Goal: Submit feedback/report problem: Submit feedback/report problem

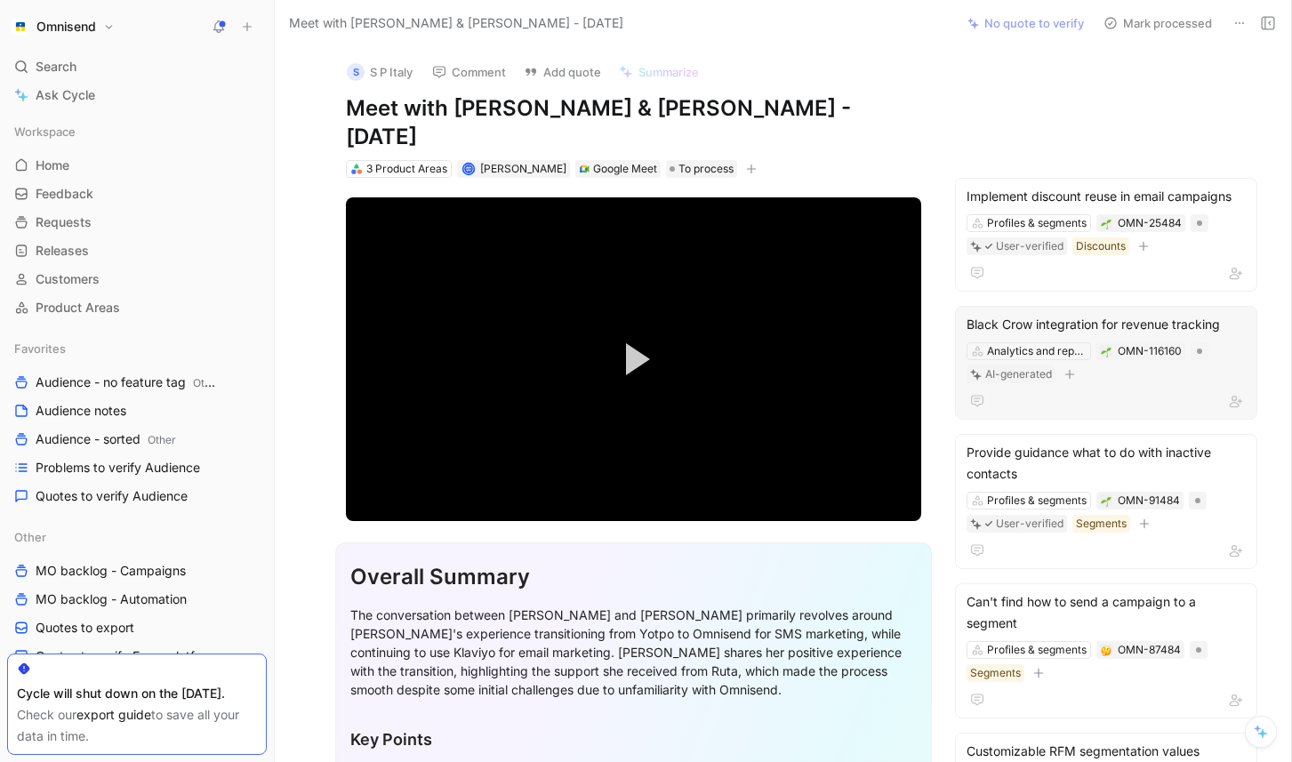
click at [1127, 360] on div "Black Crow integration for revenue tracking Analytics and reports OMN-116160 AI…" at bounding box center [1106, 363] width 302 height 114
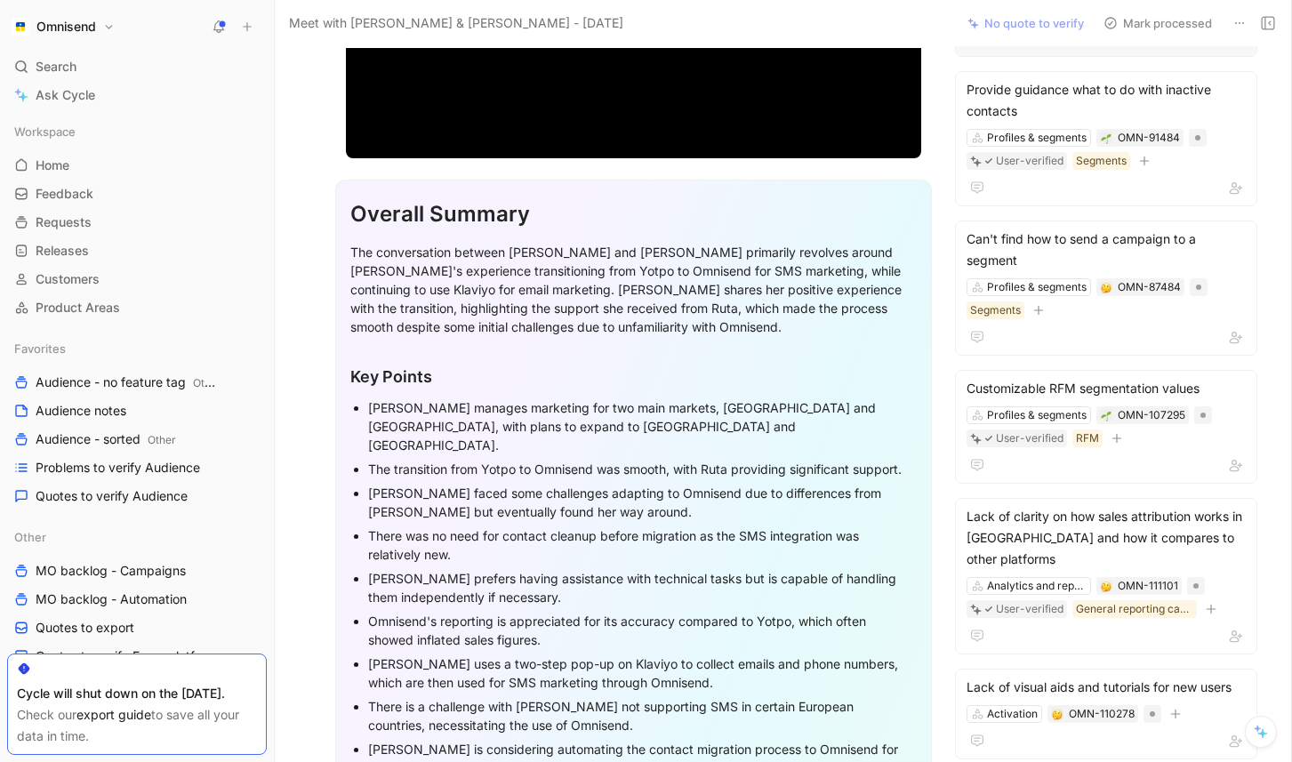
scroll to position [245, 0]
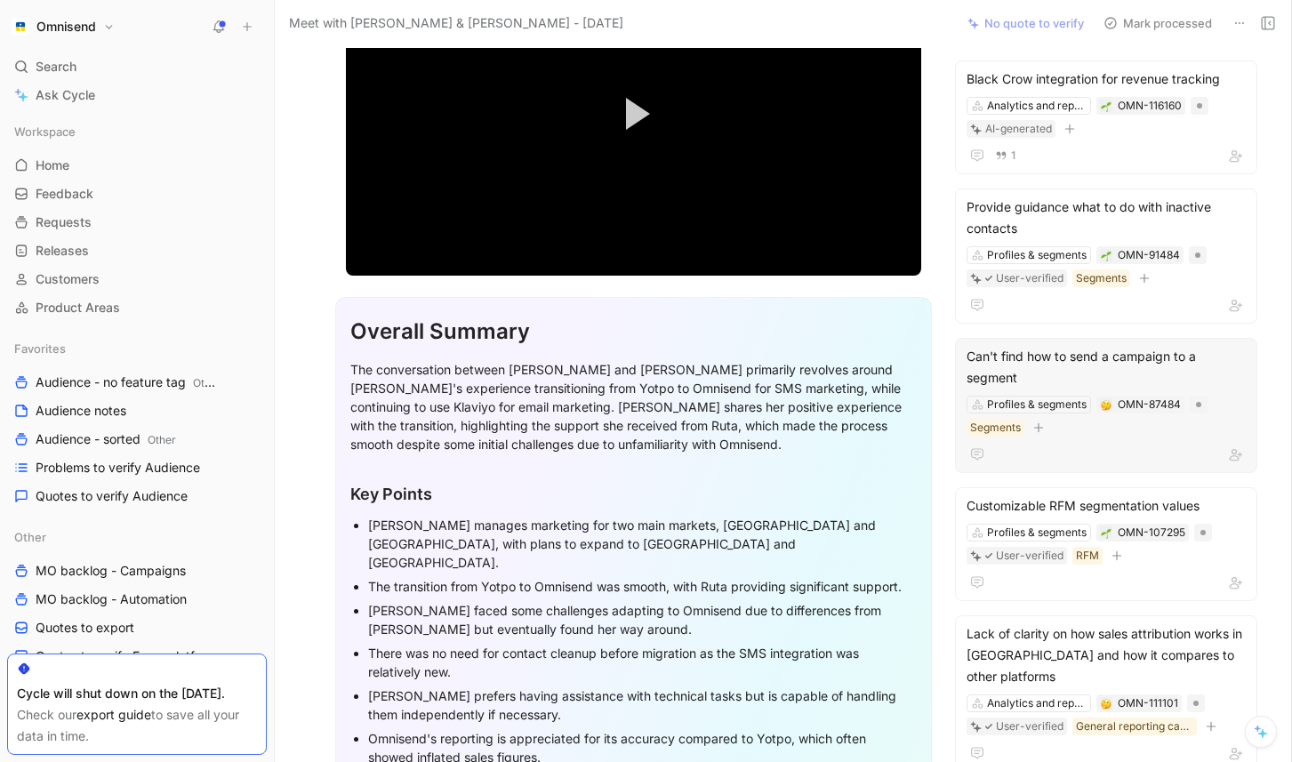
click at [1086, 346] on div "Can't find how to send a campaign to a segment" at bounding box center [1105, 367] width 279 height 43
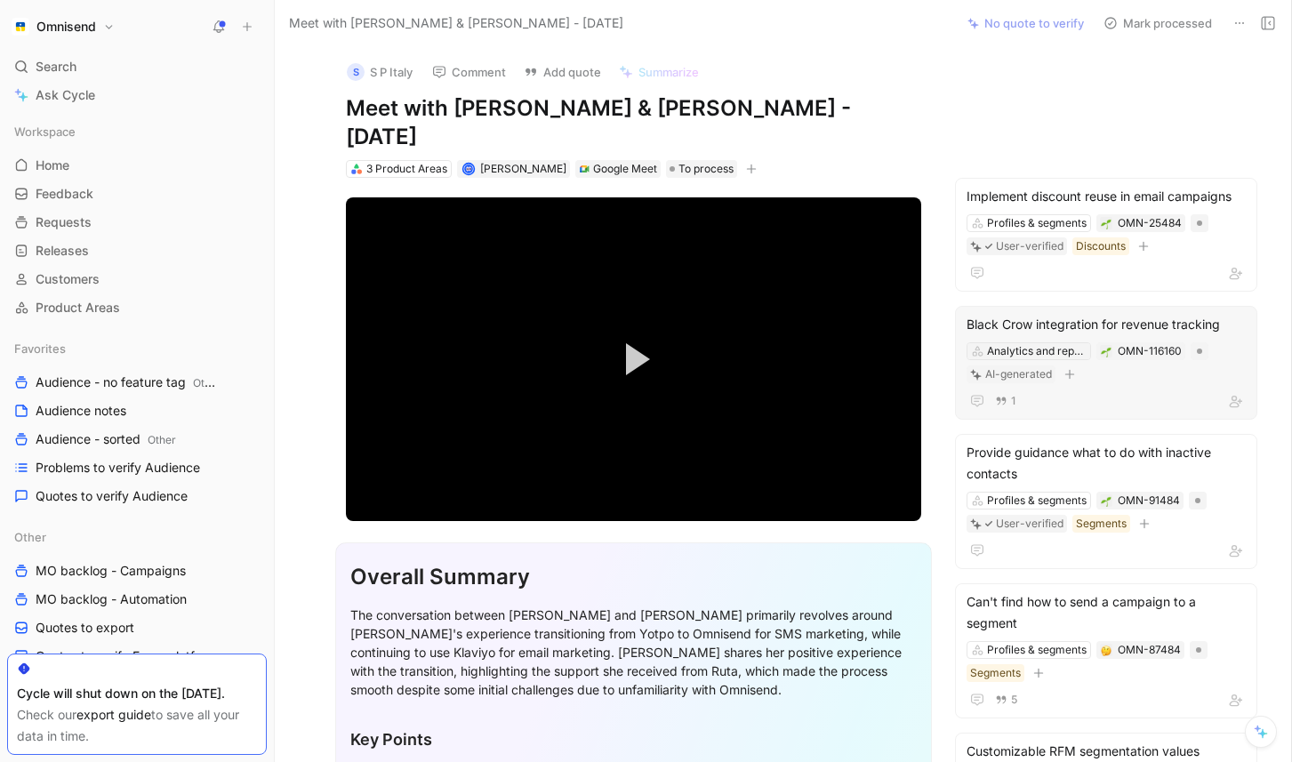
click at [1043, 342] on div "Analytics and reports" at bounding box center [1037, 351] width 100 height 18
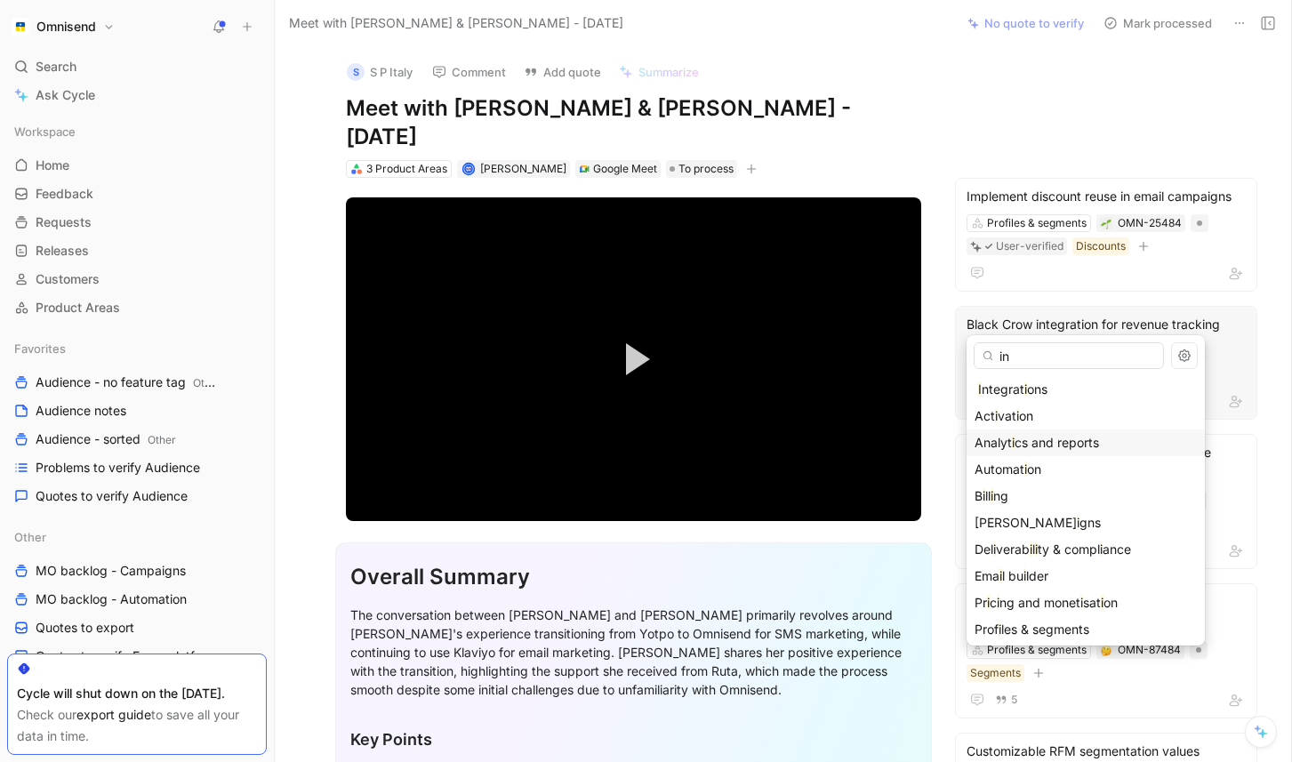
type input "int"
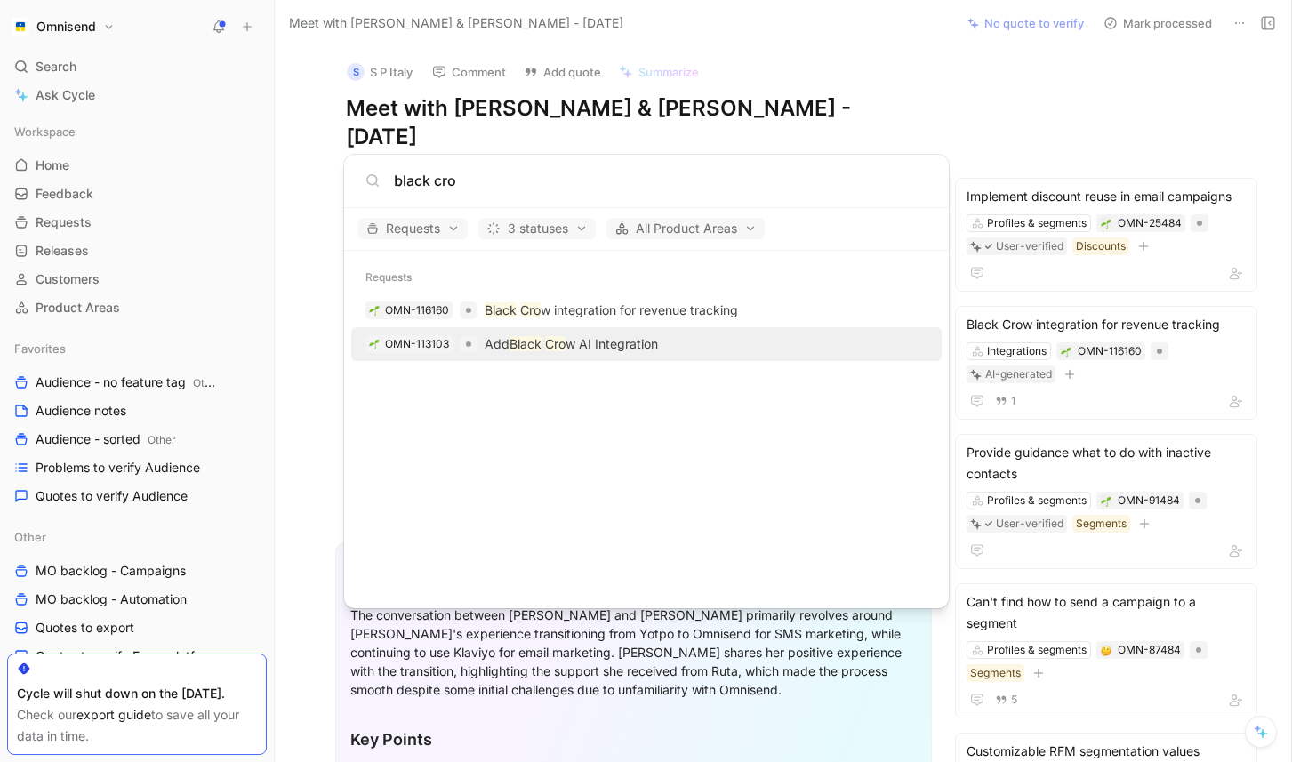
type input "black cro"
click at [612, 342] on p "Add Black Cro w AI Integration" at bounding box center [571, 343] width 173 height 21
click at [1147, 304] on body "Omnisend Search ⌘ K Ask Cycle Workspace Home G then H Feedback G then F Request…" at bounding box center [646, 381] width 1292 height 762
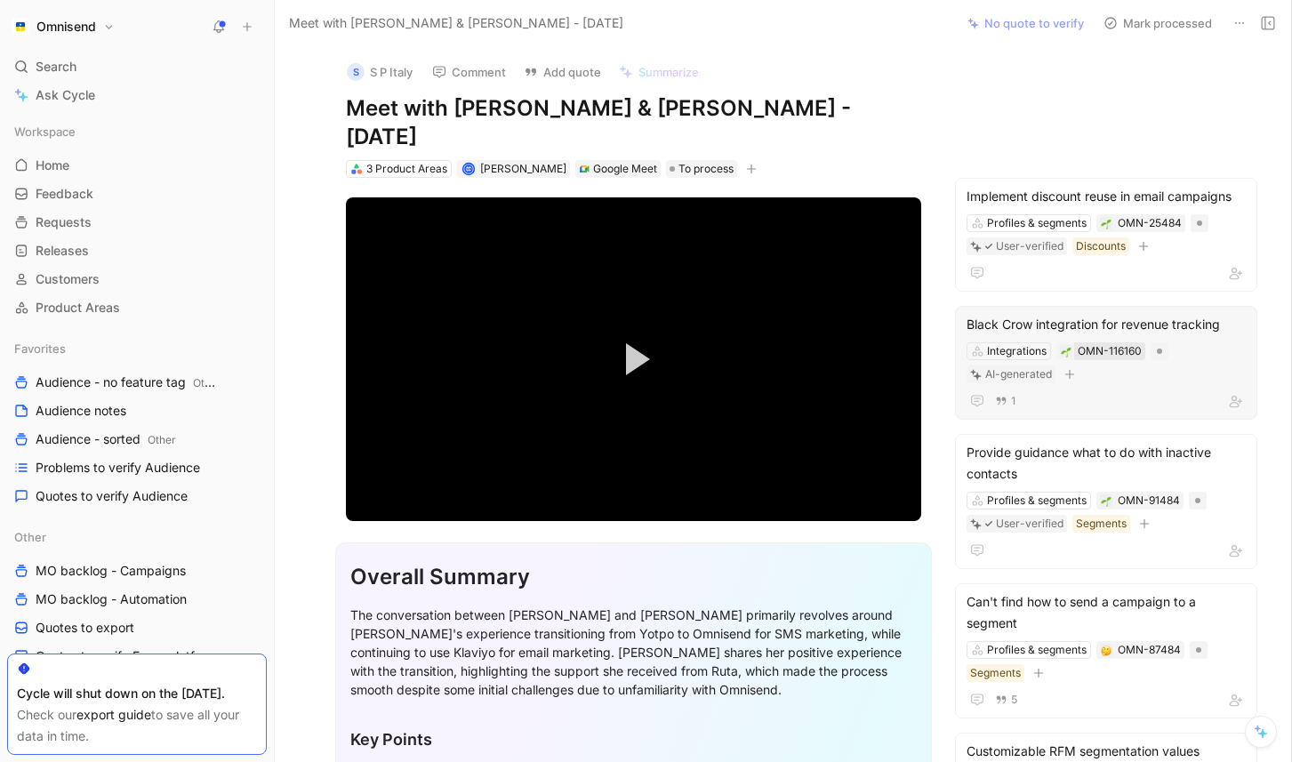
click at [1116, 342] on div "OMN-116160" at bounding box center [1109, 351] width 64 height 18
click at [1156, 314] on div "Black Crow integration for revenue tracking" at bounding box center [1105, 324] width 279 height 21
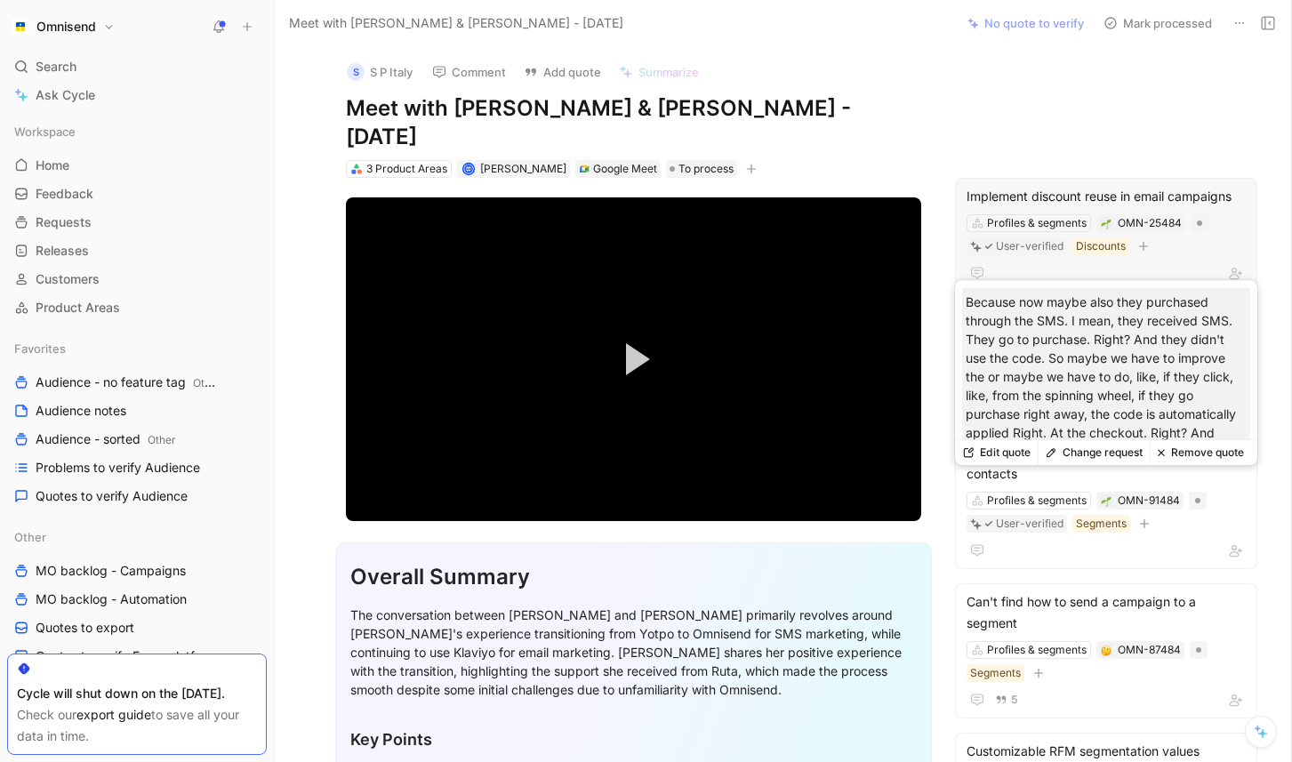
click at [1057, 262] on div at bounding box center [1105, 272] width 279 height 21
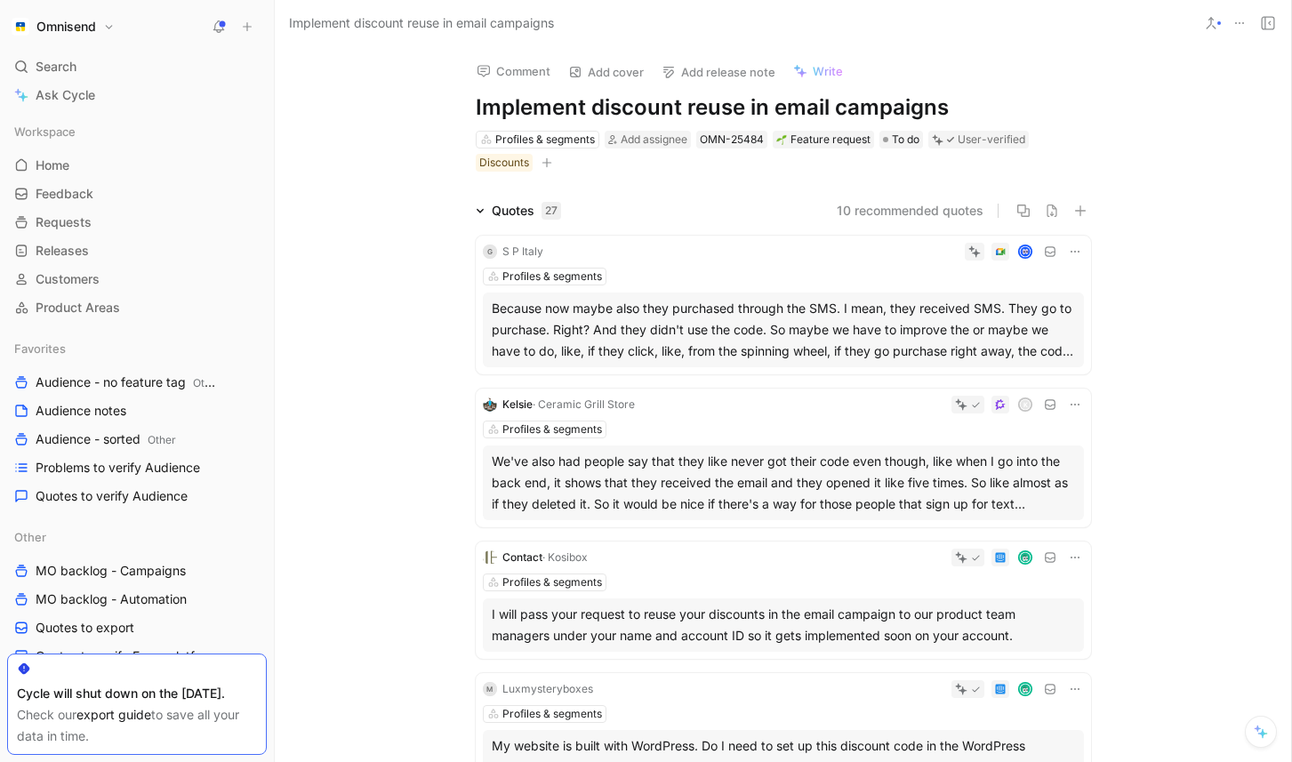
click at [1076, 252] on icon at bounding box center [1075, 251] width 14 height 14
click at [781, 322] on div "Because now maybe also they purchased through the SMS. I mean, they received SM…" at bounding box center [783, 330] width 583 height 64
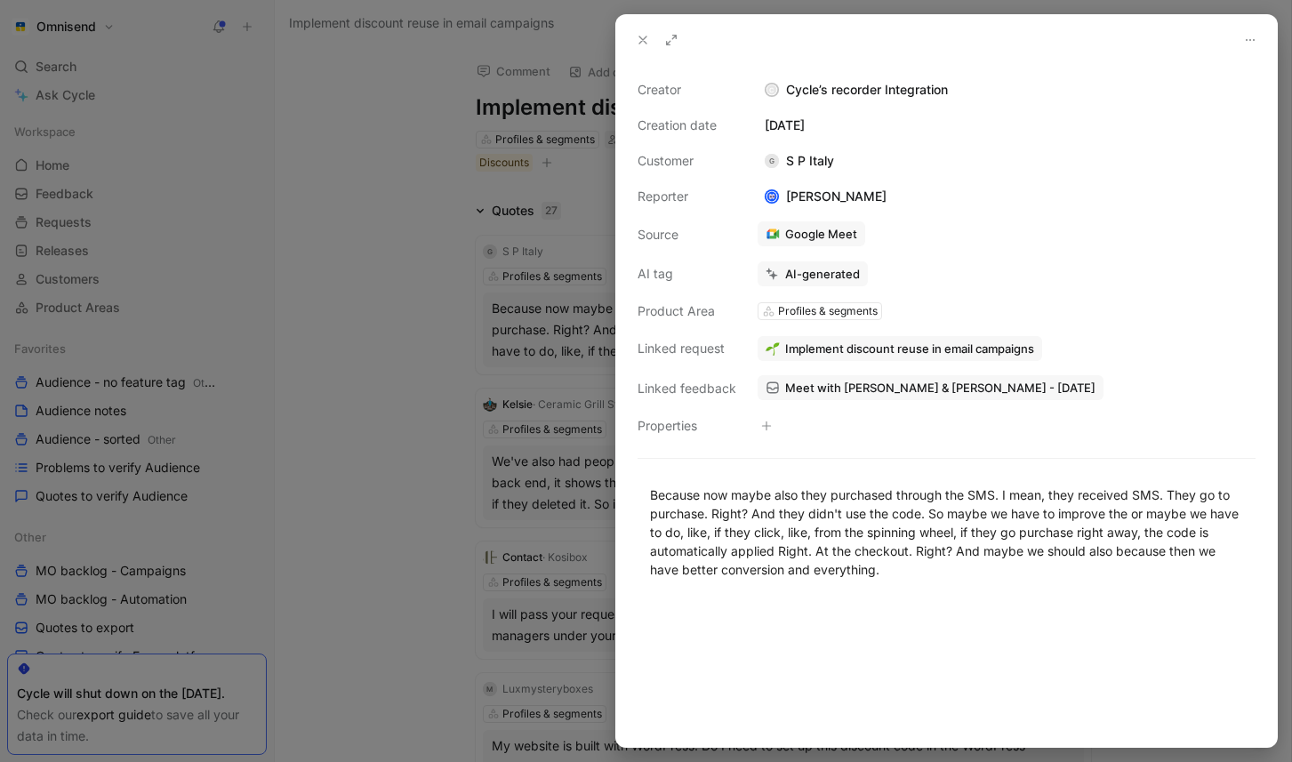
click at [890, 349] on span "Implement discount reuse in email campaigns" at bounding box center [909, 348] width 249 height 16
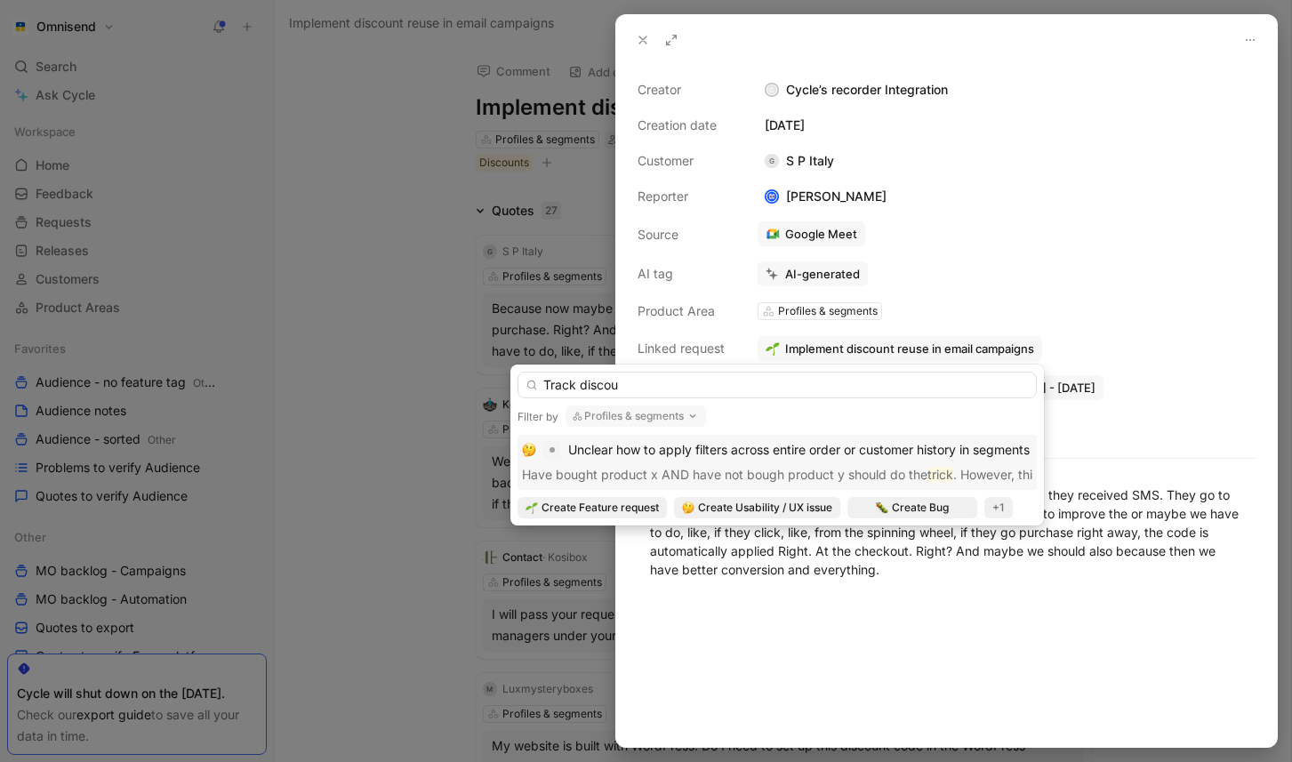
type input "Track disco"
type input "Track"
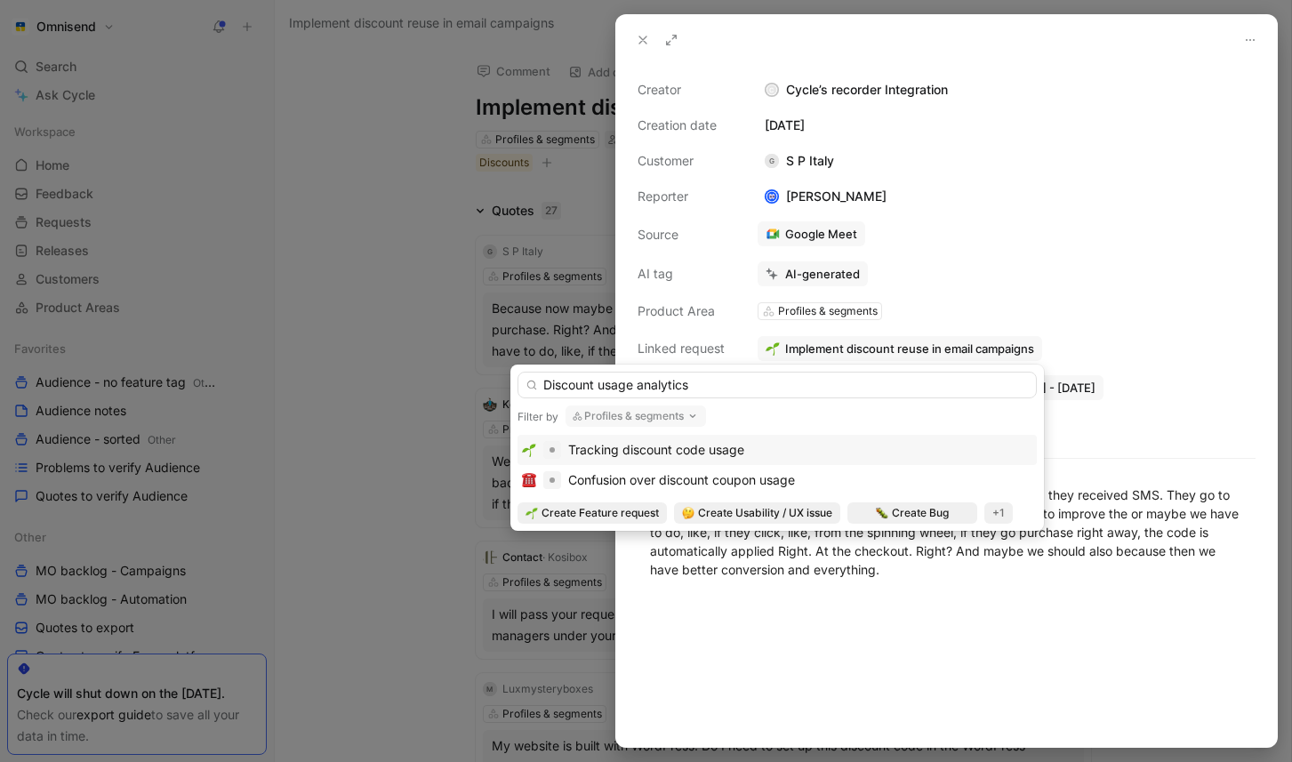
click at [685, 423] on button "Profiles & segments" at bounding box center [635, 415] width 140 height 21
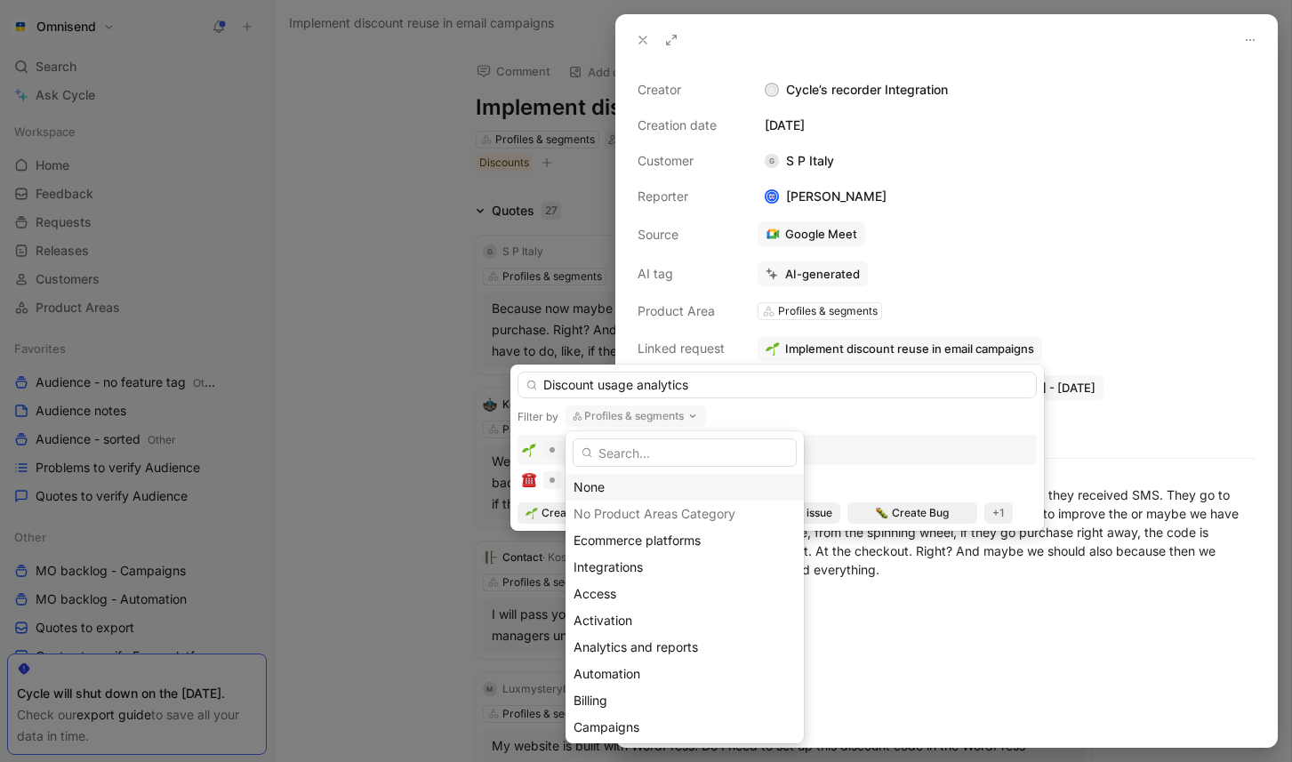
click at [637, 489] on div "None" at bounding box center [684, 487] width 222 height 21
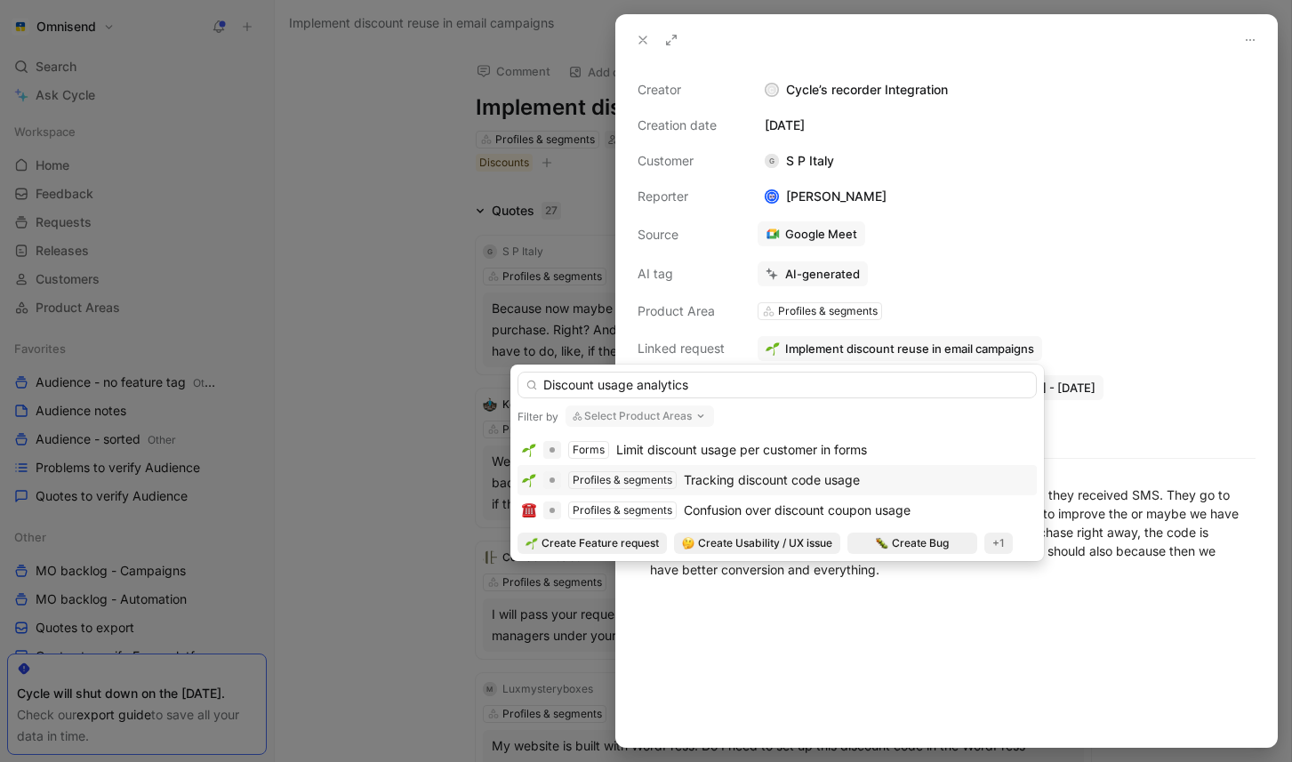
click at [697, 416] on icon "button" at bounding box center [700, 416] width 14 height 14
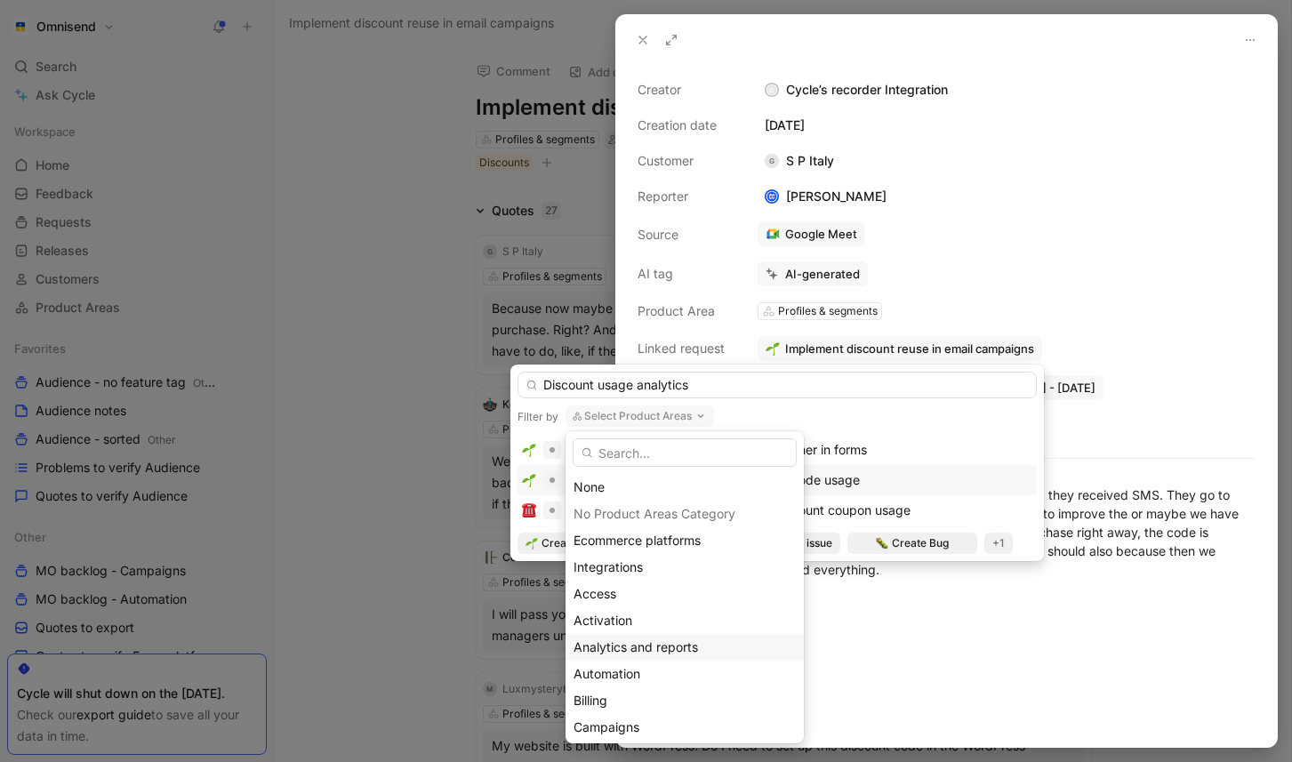
click at [663, 646] on span "Analytics and reports" at bounding box center [635, 646] width 124 height 15
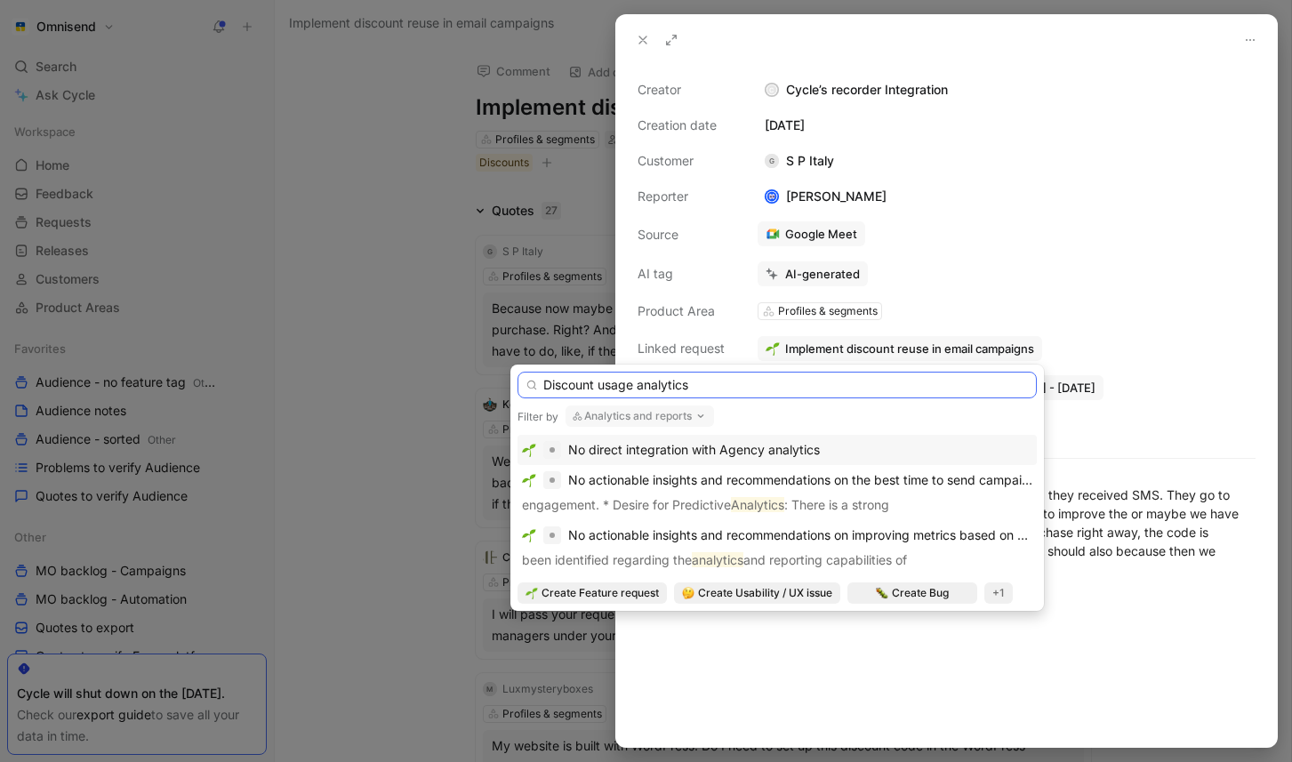
drag, startPoint x: 725, startPoint y: 388, endPoint x: 521, endPoint y: 378, distance: 203.8
click at [521, 376] on input "Discount usage analytics" at bounding box center [776, 385] width 519 height 27
type input "discount"
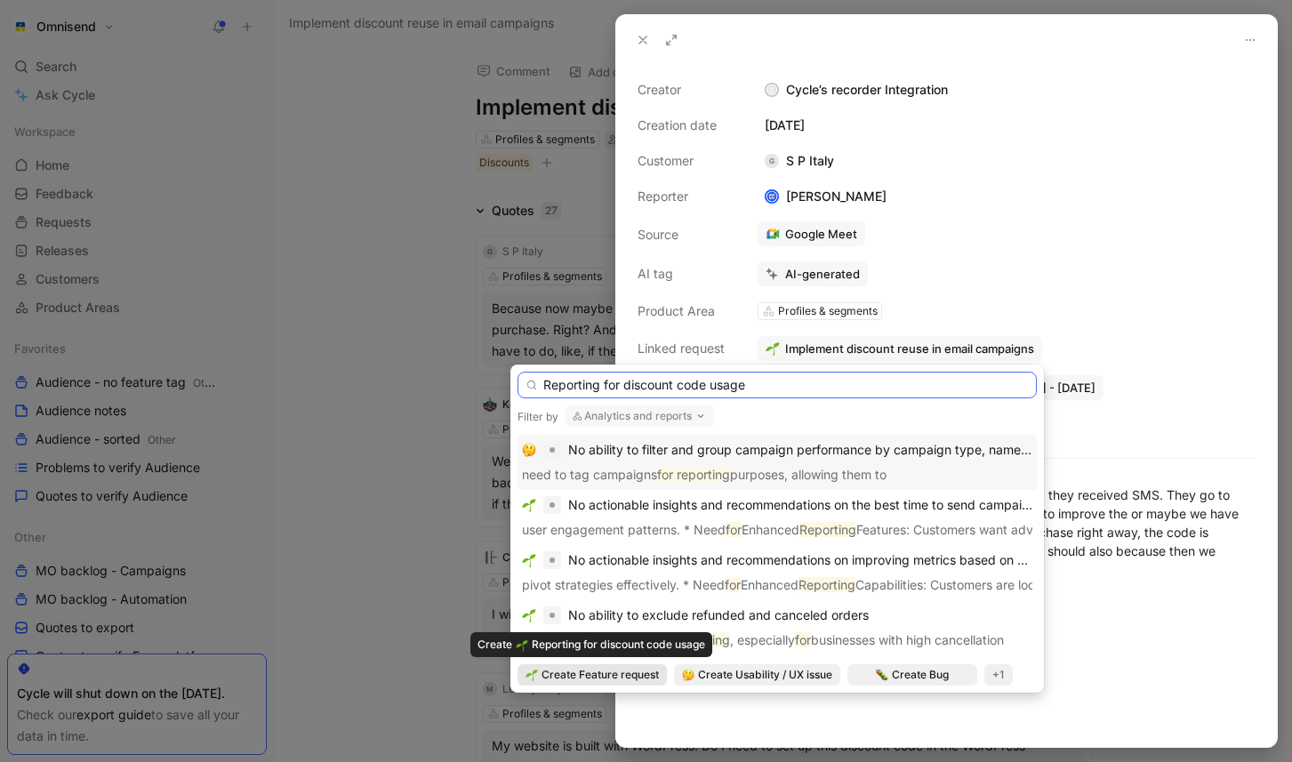
type input "Reporting for discount code usage"
click at [604, 679] on span "Create Feature request" at bounding box center [599, 675] width 117 height 18
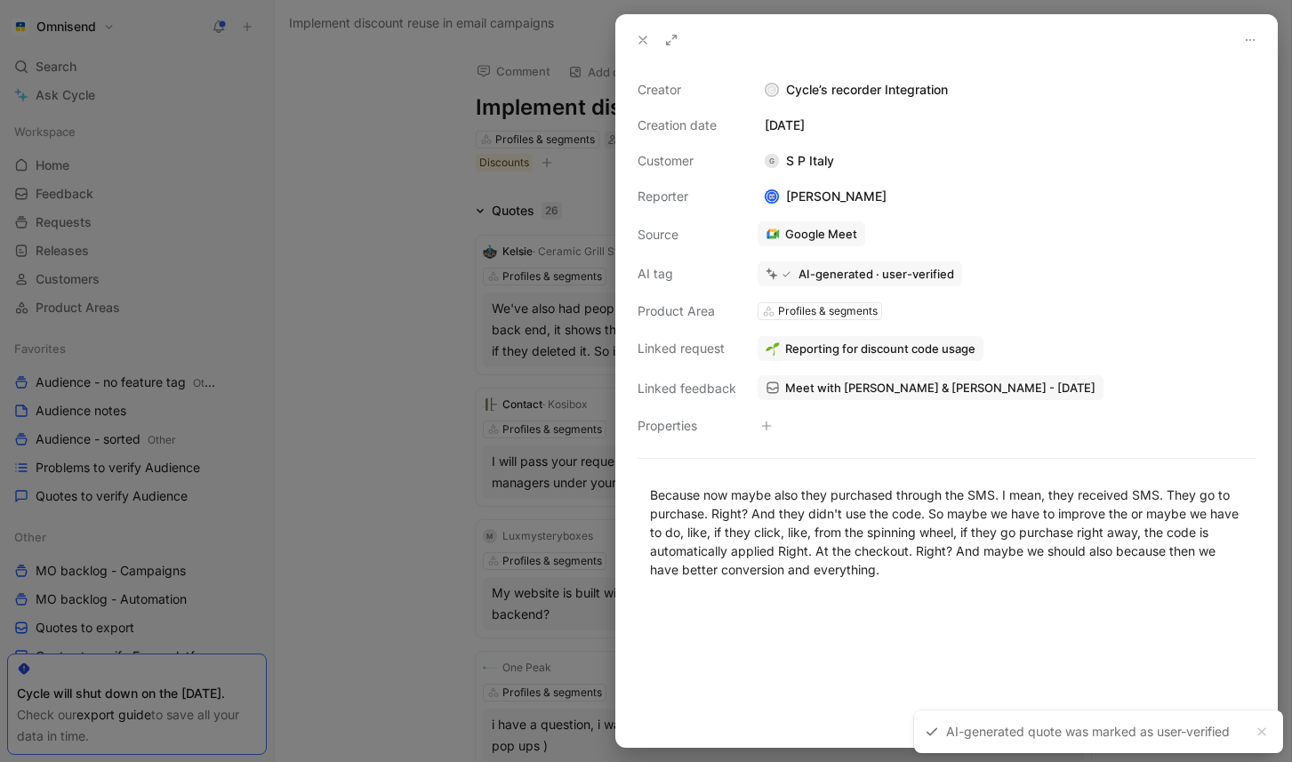
click at [986, 151] on div "Creator C Cycle’s recorder Integration Creation date October 3, 2025 Customer G…" at bounding box center [946, 257] width 618 height 357
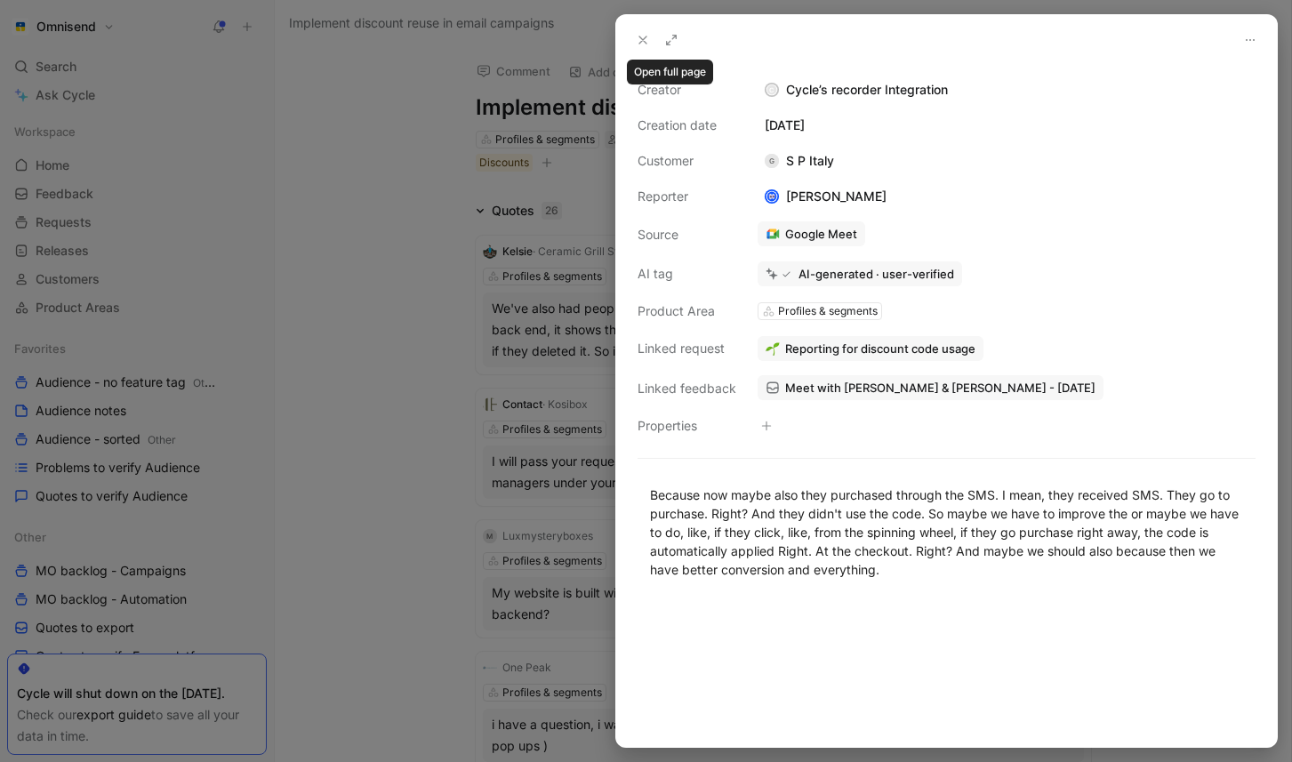
click at [669, 47] on button at bounding box center [671, 40] width 25 height 25
click at [641, 44] on icon at bounding box center [643, 40] width 14 height 14
click at [905, 345] on span "Reporting for discount code usage" at bounding box center [880, 348] width 190 height 16
click at [855, 324] on div "Meet with Lukas I Omnisend & Gina - 10/3/2025" at bounding box center [925, 310] width 318 height 43
click at [948, 380] on span "Meet with Lukas I Omnisend & Gina - 10/3/2025" at bounding box center [940, 388] width 310 height 16
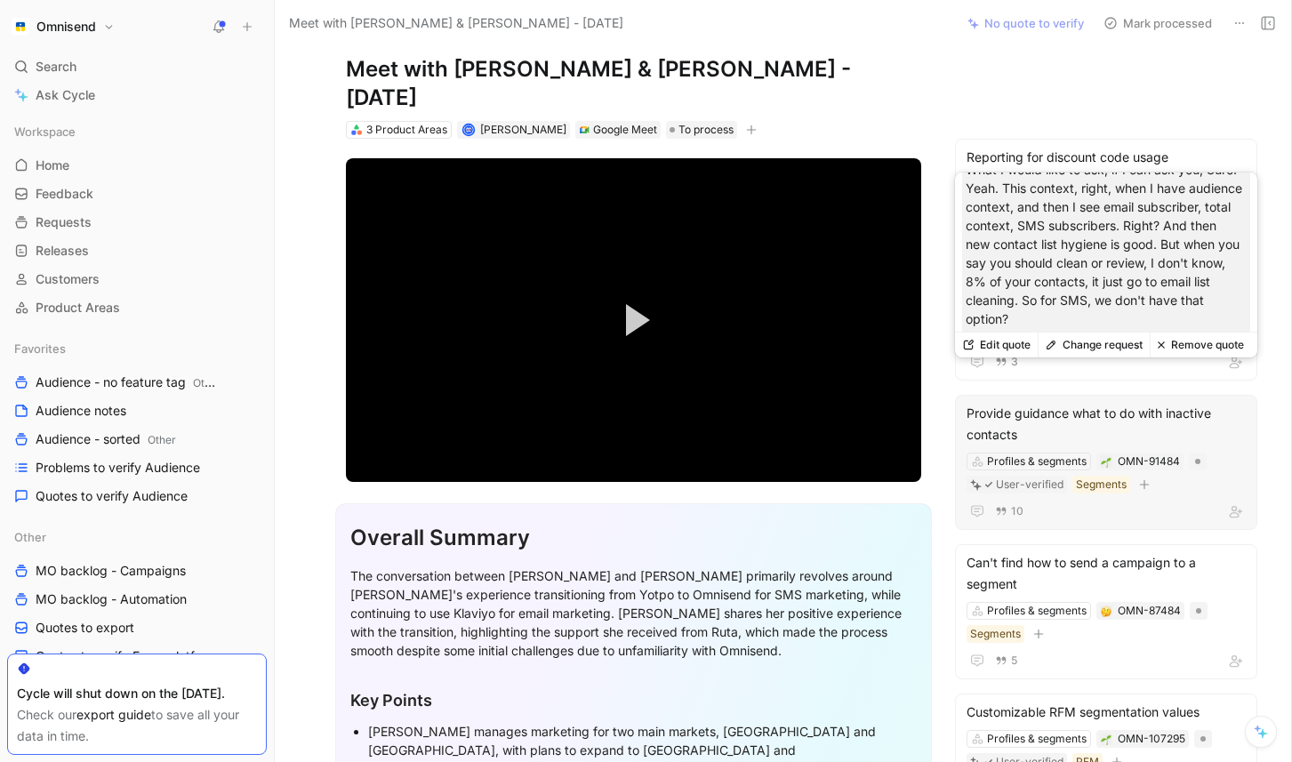
scroll to position [34, 0]
click at [1119, 346] on button "Change request" at bounding box center [1093, 344] width 112 height 25
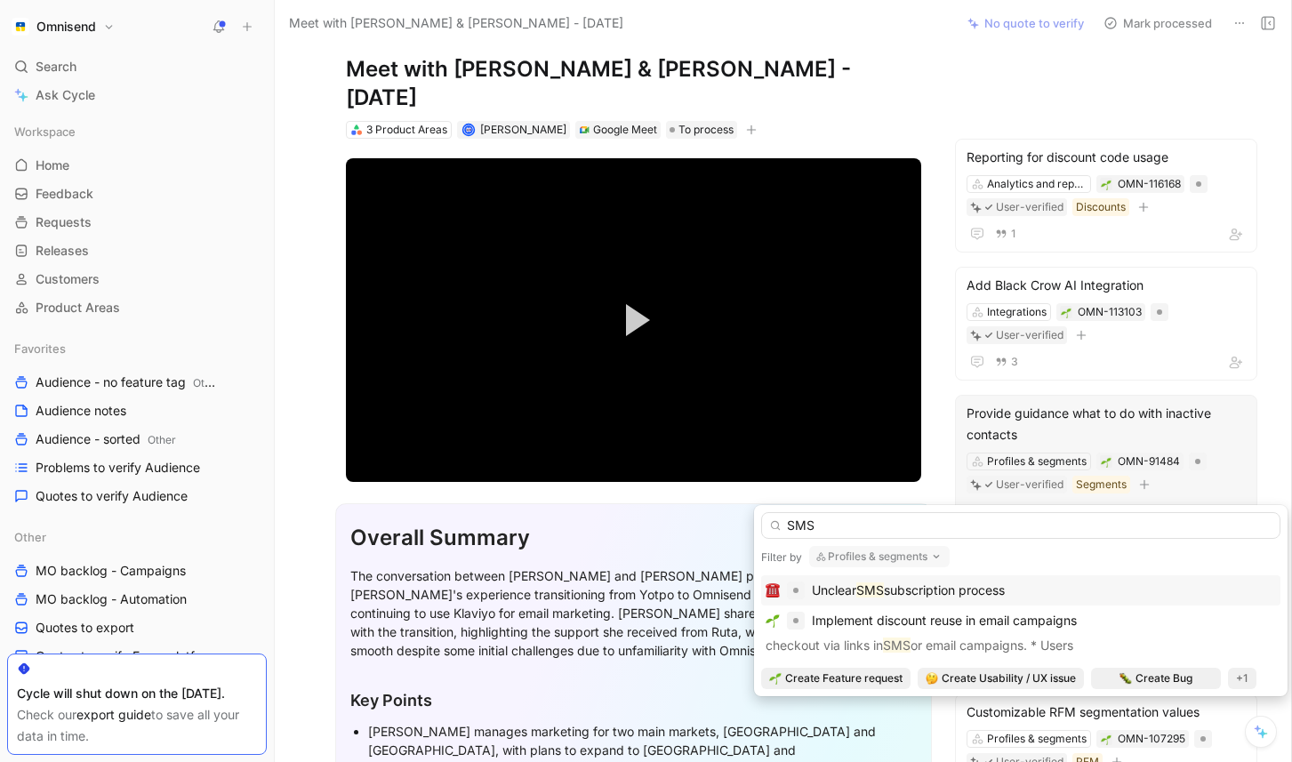
click at [931, 557] on icon "button" at bounding box center [936, 556] width 14 height 14
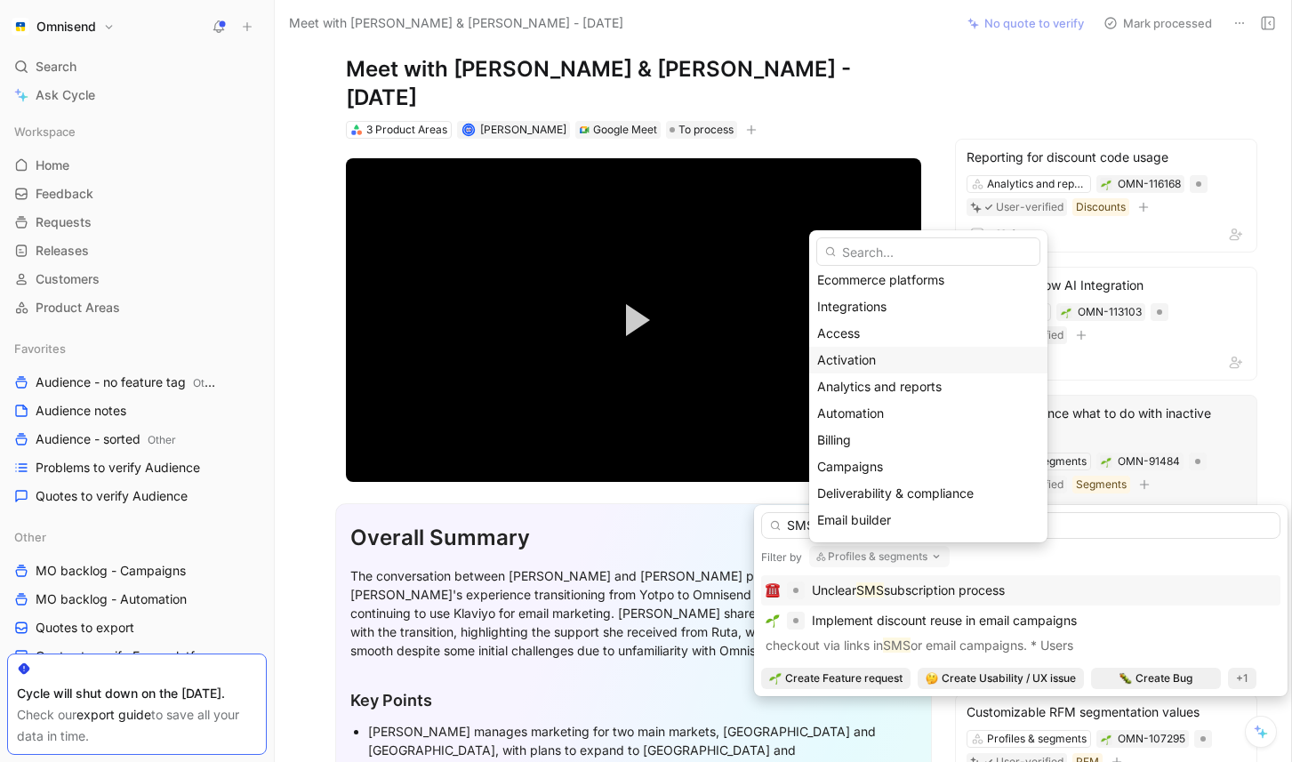
scroll to position [109, 0]
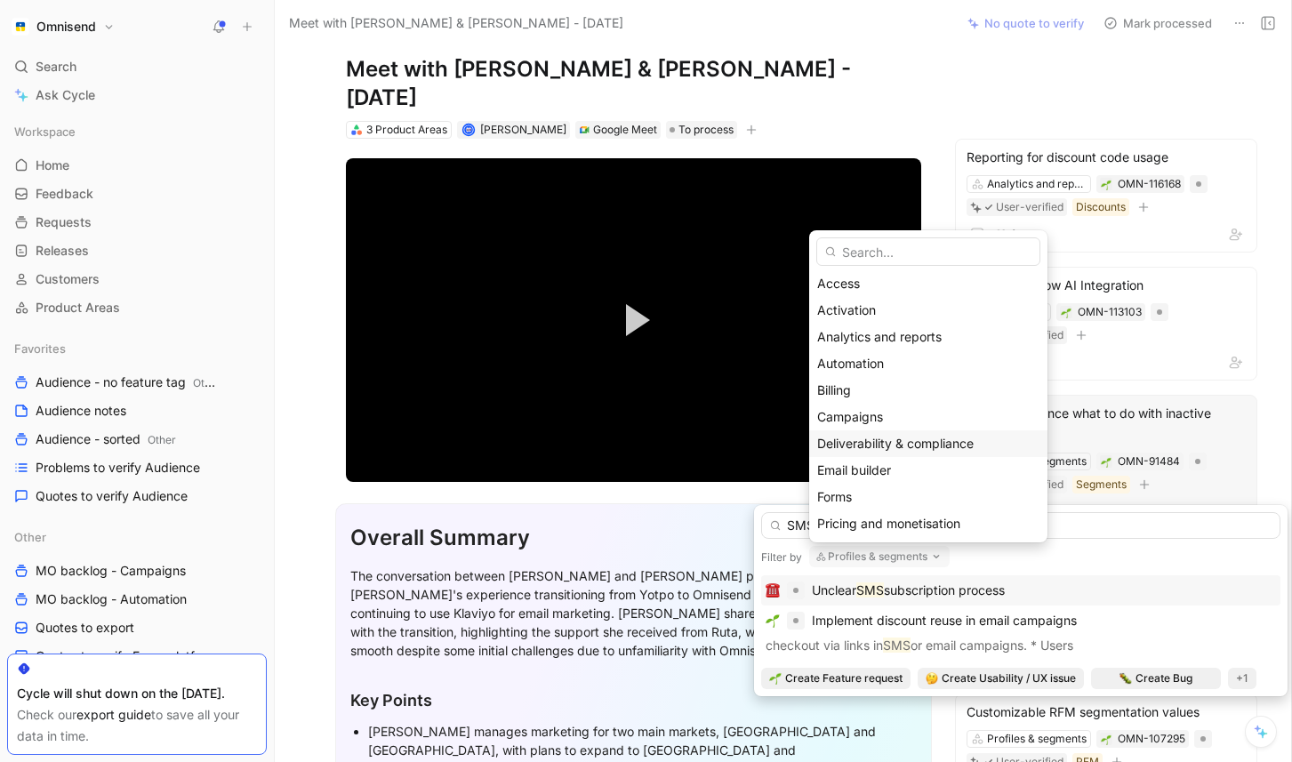
click at [910, 442] on span "Deliverability & compliance" at bounding box center [895, 443] width 156 height 15
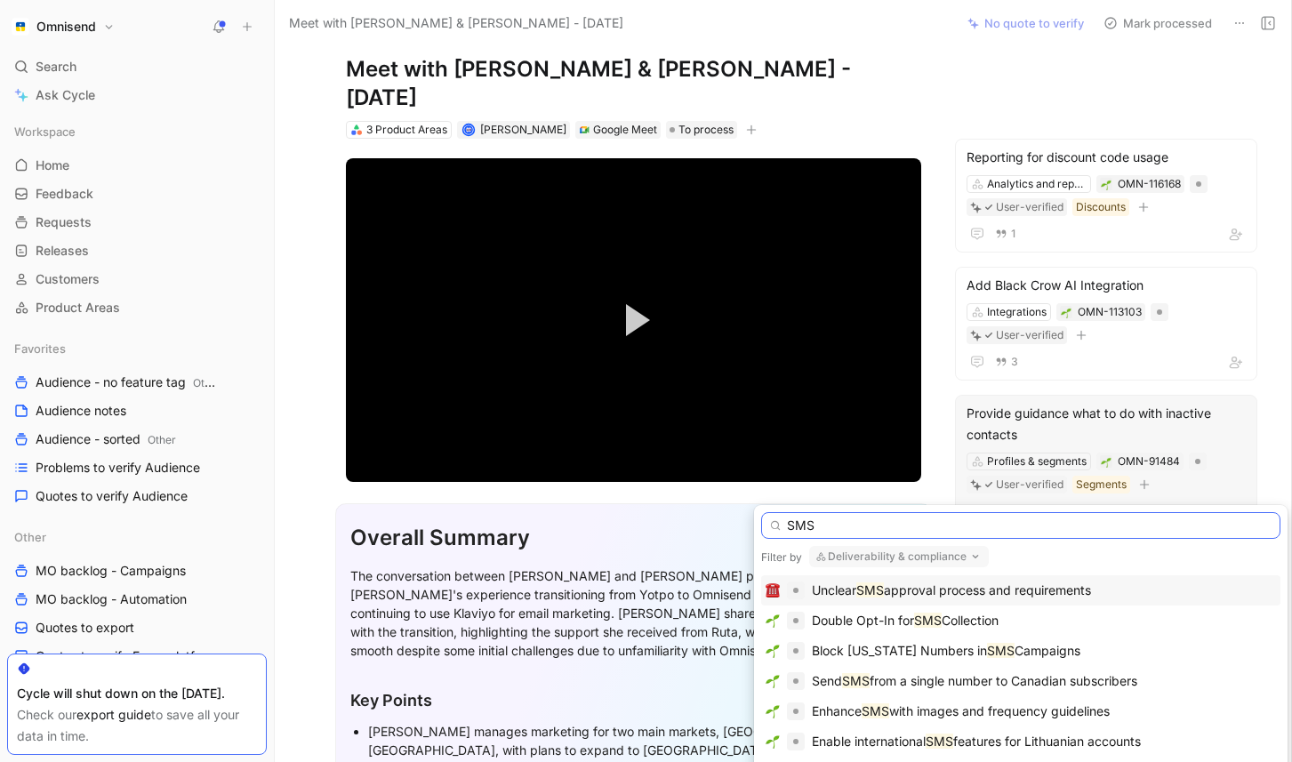
click at [877, 533] on input "SMS" at bounding box center [1020, 525] width 519 height 27
type input "S"
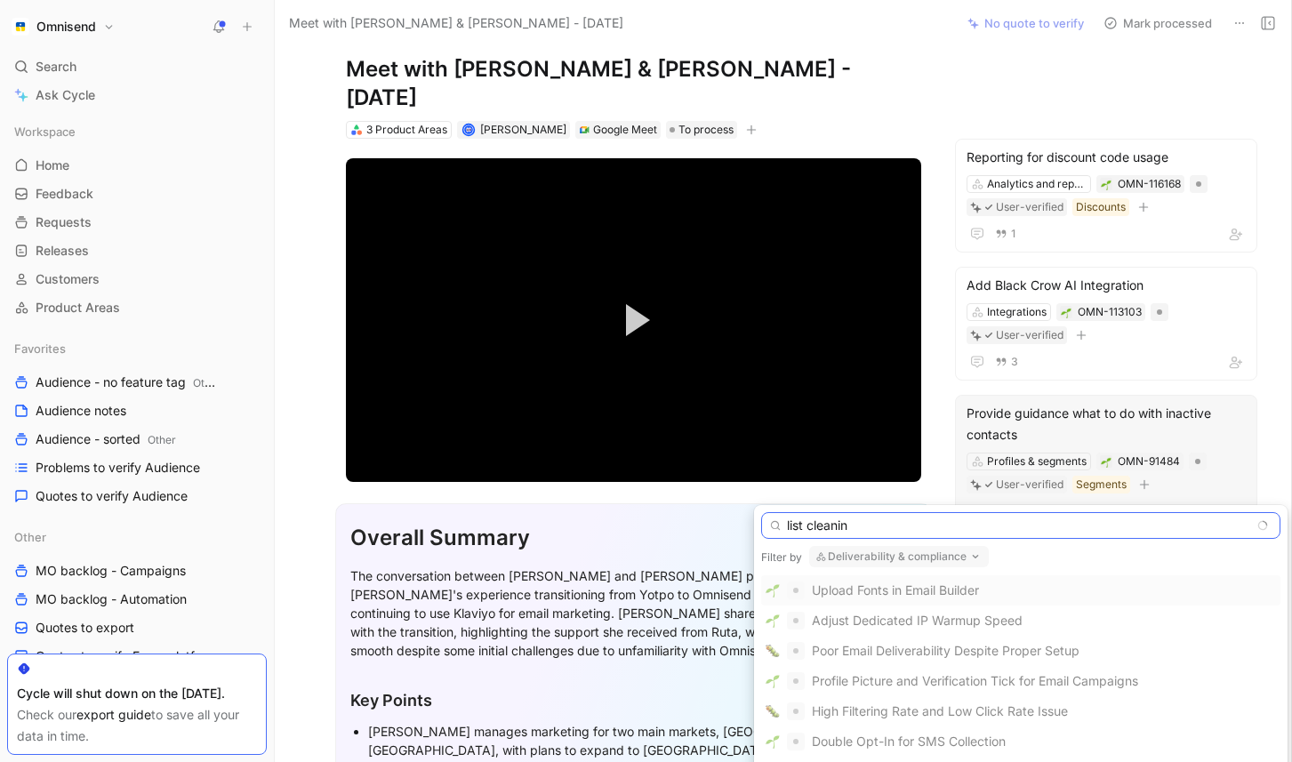
type input "list cleaning"
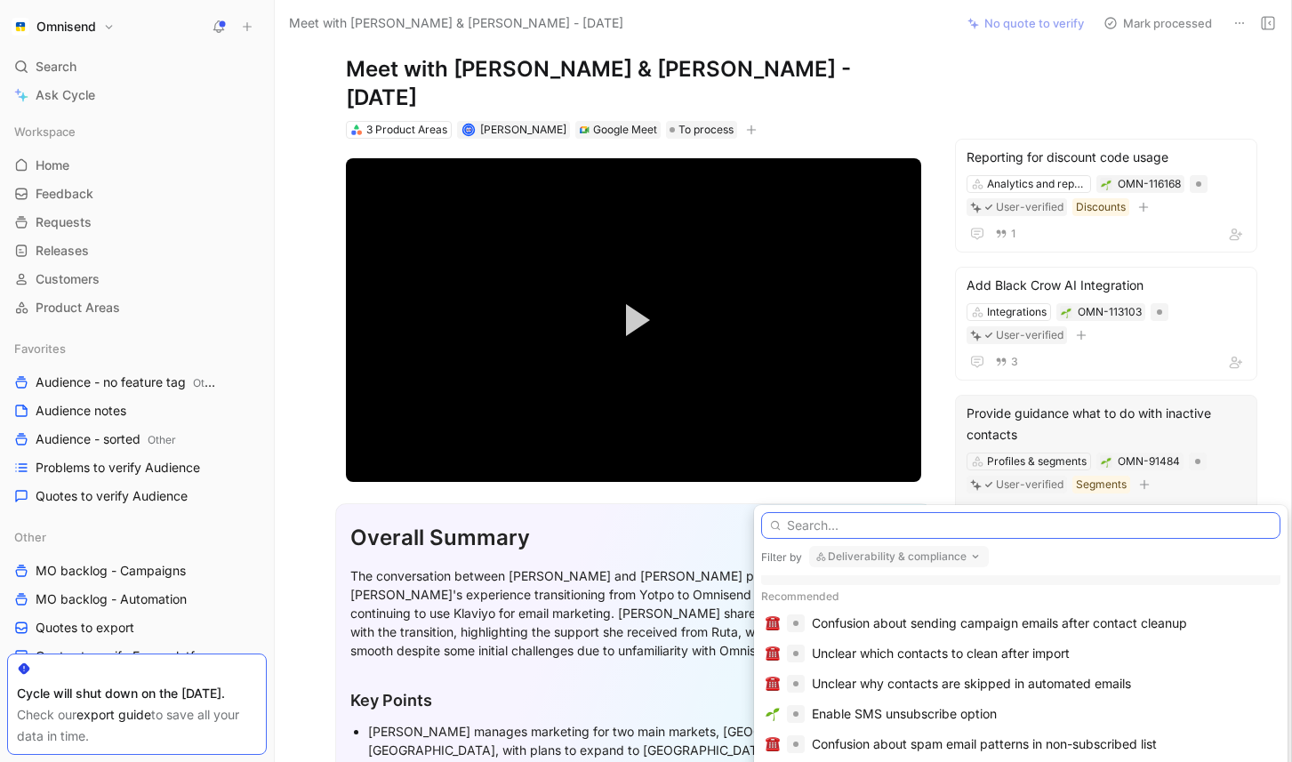
scroll to position [0, 0]
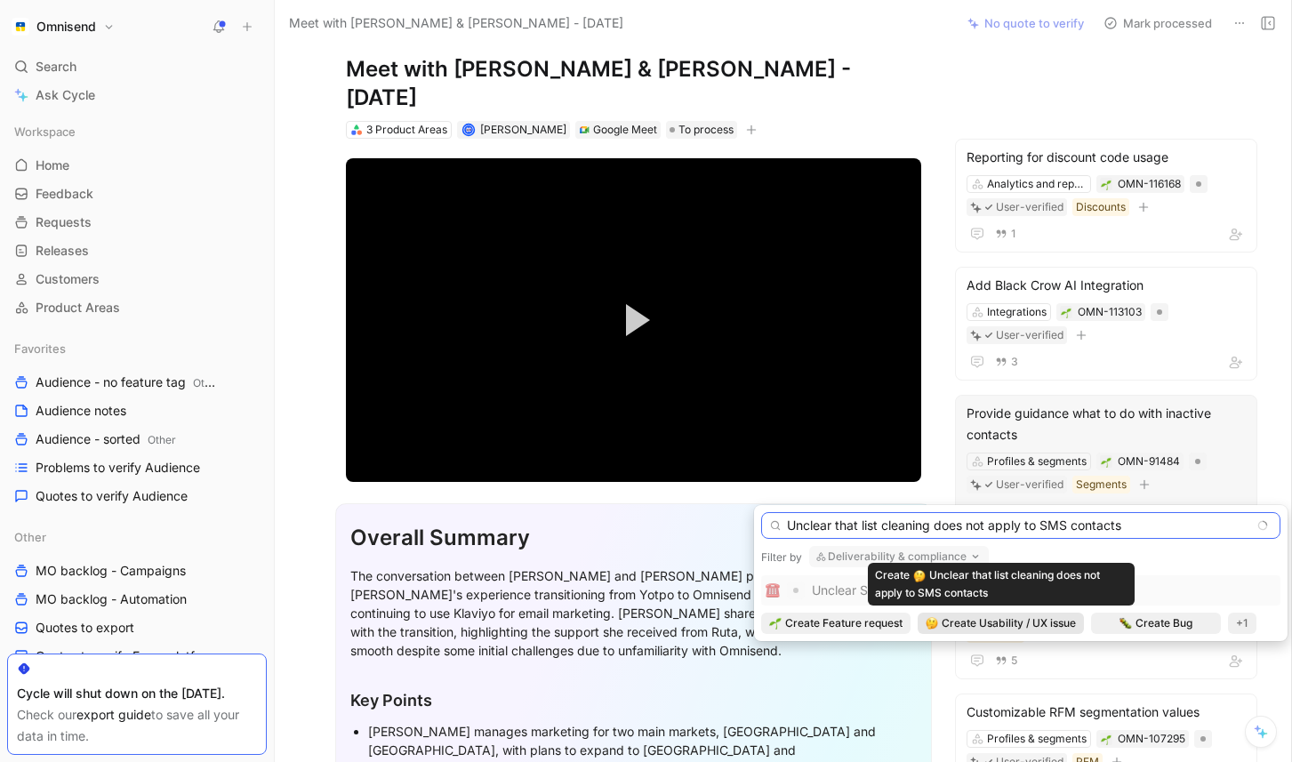
type input "Unclear that list cleaning does not apply to SMS contacts"
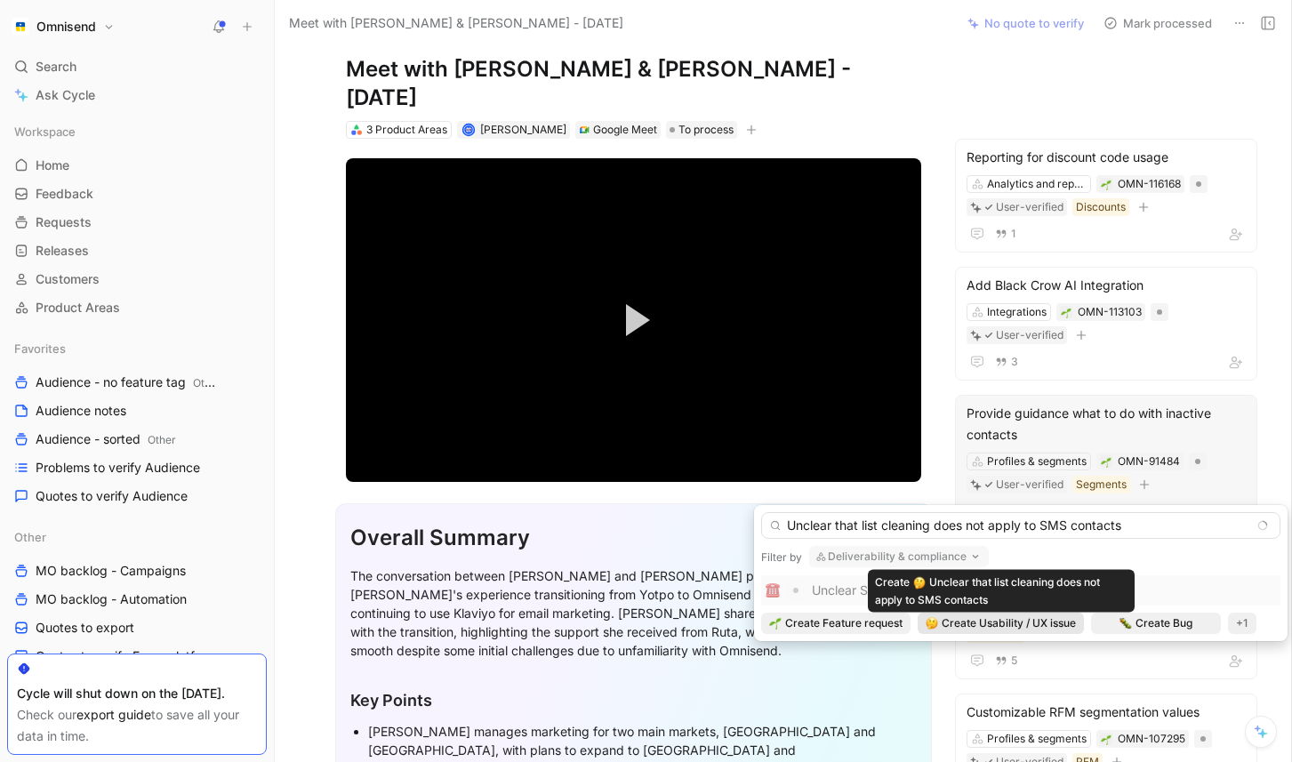
click at [1045, 626] on span "Create Usability / UX issue" at bounding box center [1008, 623] width 134 height 18
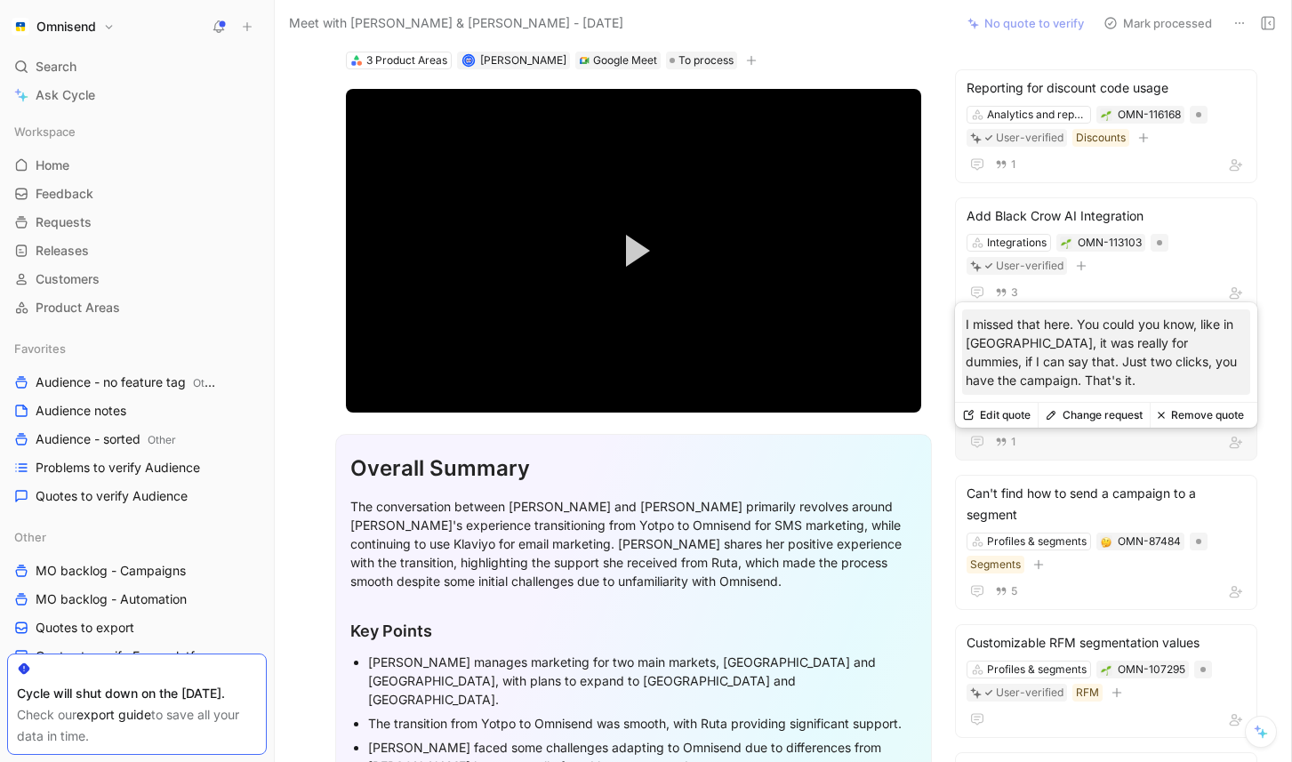
scroll to position [118, 0]
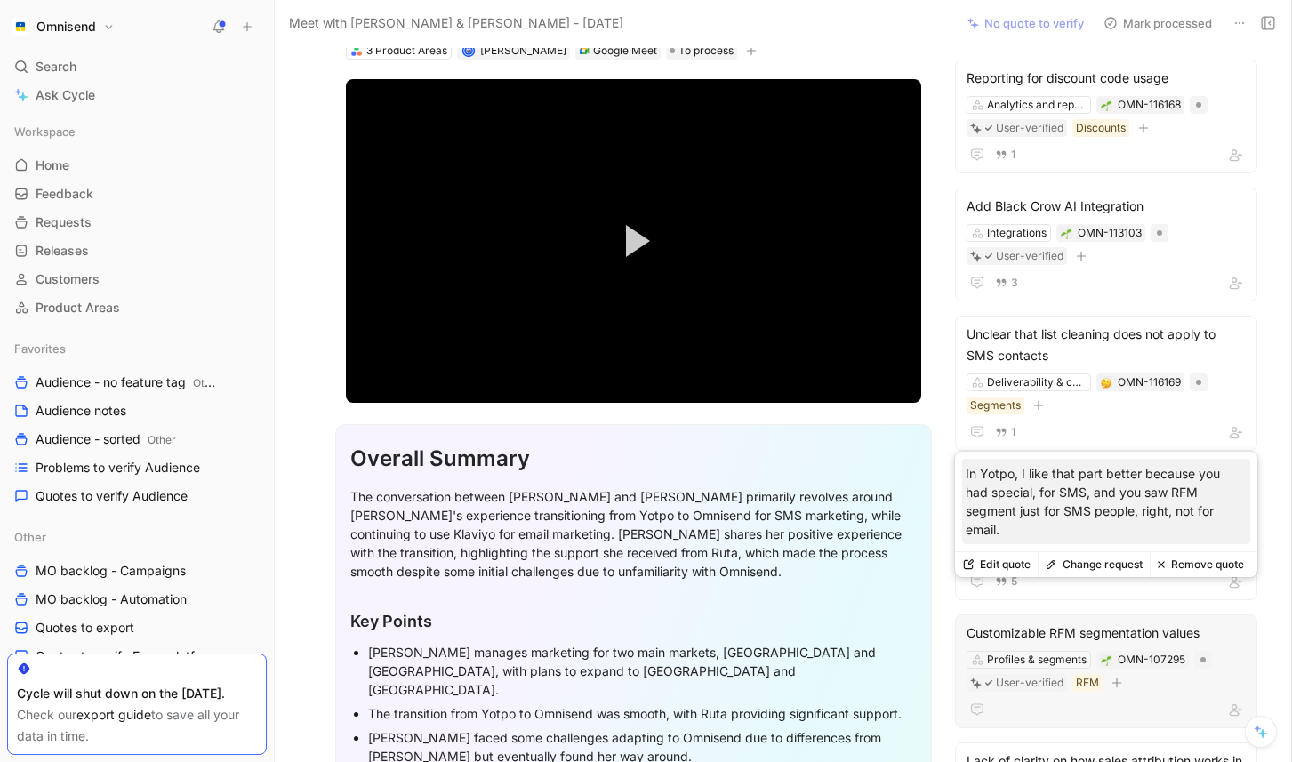
click at [1114, 564] on button "Change request" at bounding box center [1093, 564] width 112 height 25
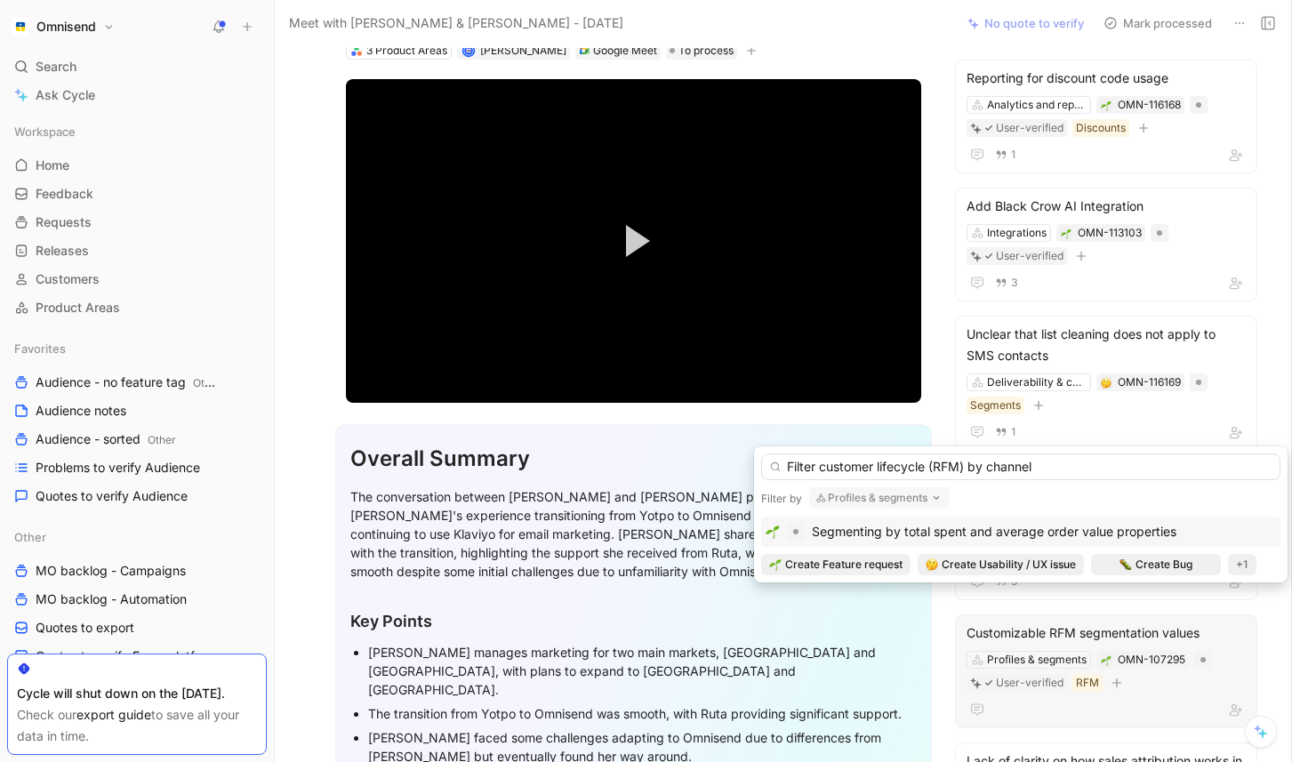
type input "Filter customer lifecycle (RFM) by channel"
click at [923, 498] on button "Profiles & segments" at bounding box center [879, 497] width 140 height 21
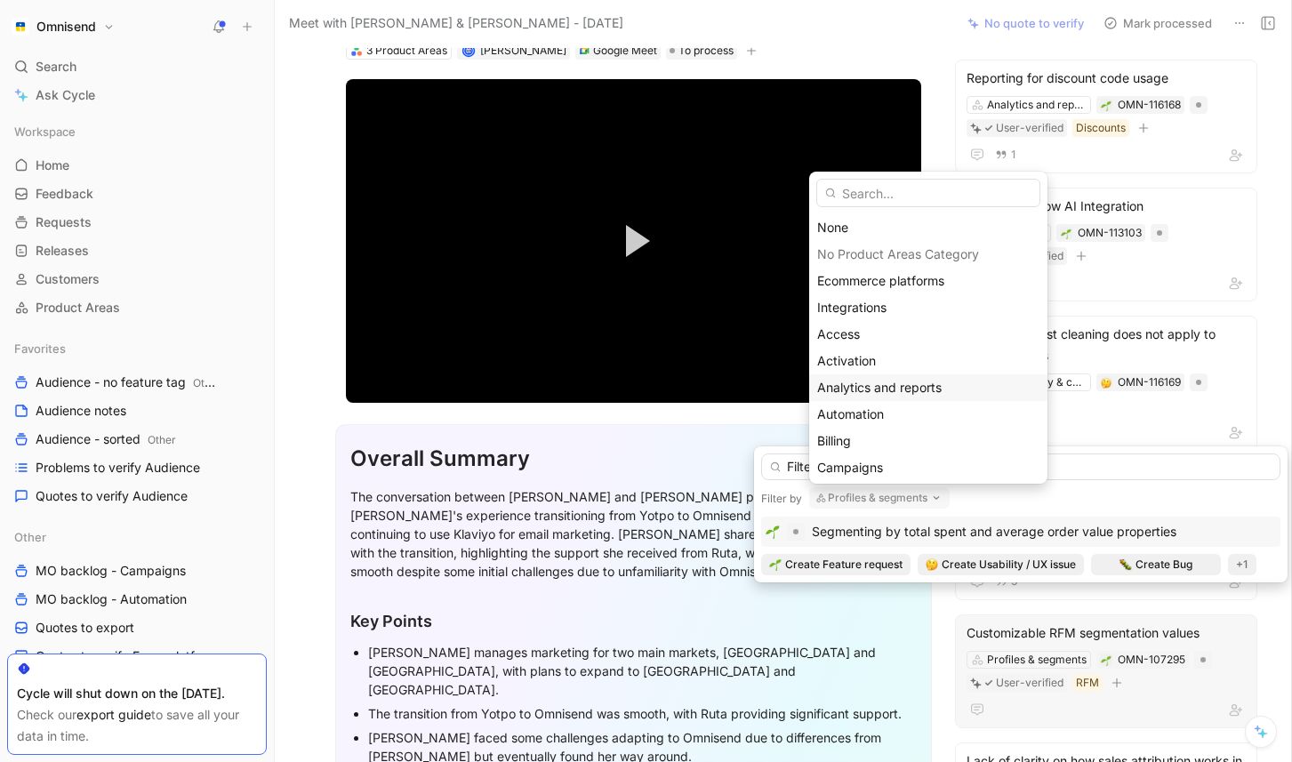
click at [912, 392] on span "Analytics and reports" at bounding box center [879, 387] width 124 height 15
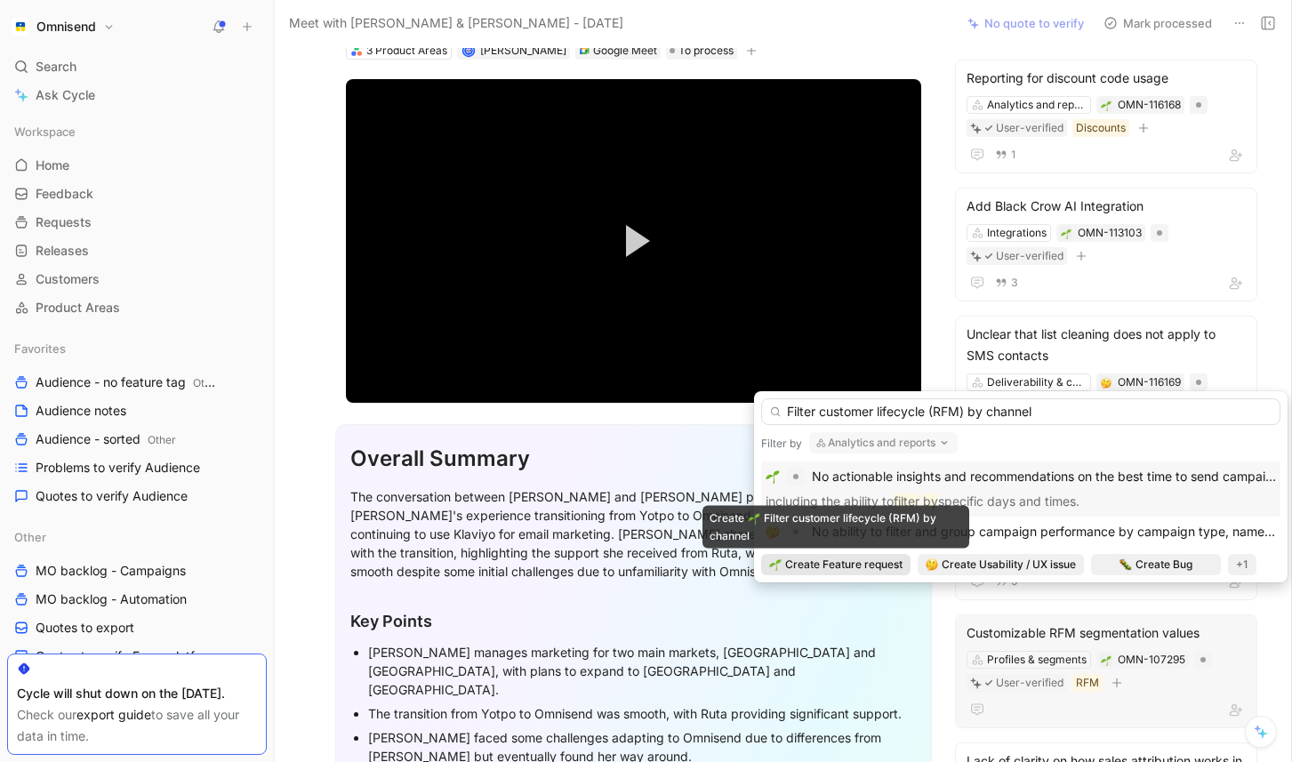
click at [890, 563] on span "Create Feature request" at bounding box center [843, 565] width 117 height 18
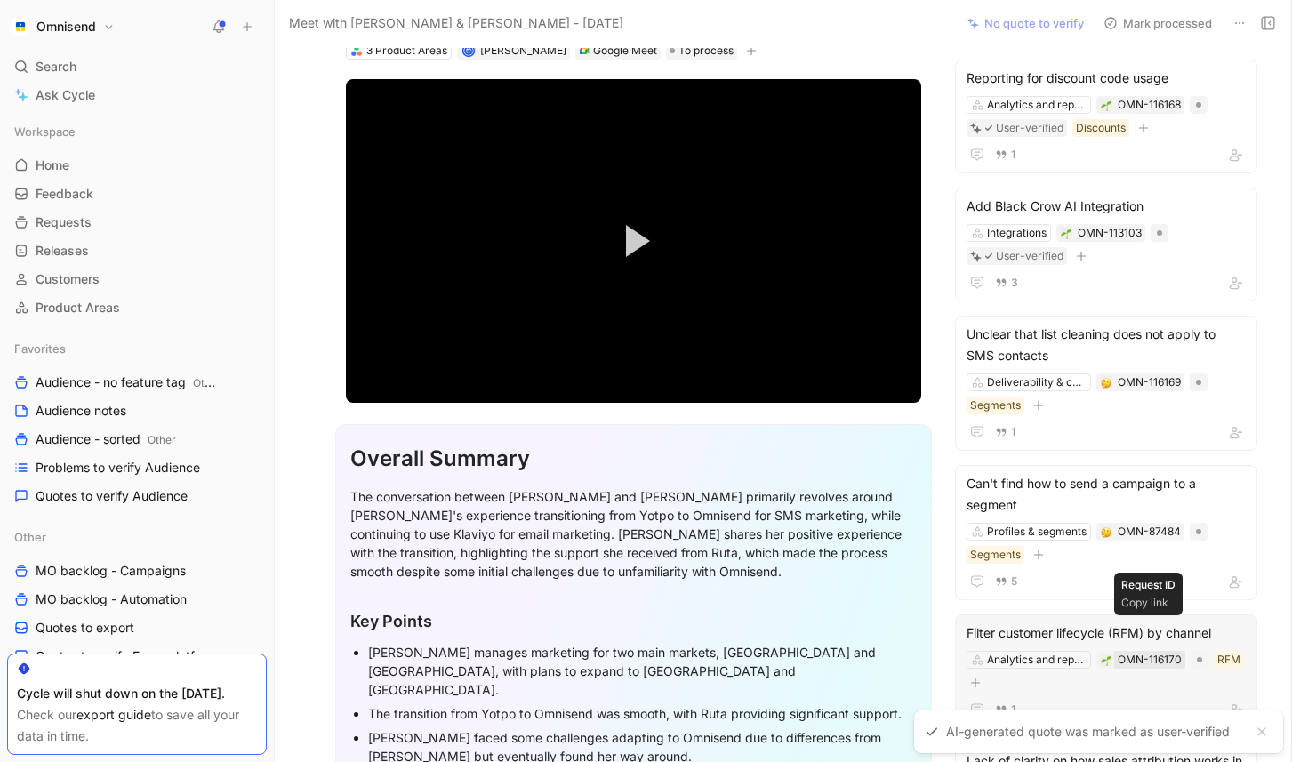
click at [1157, 651] on div "OMN-116170" at bounding box center [1149, 660] width 64 height 18
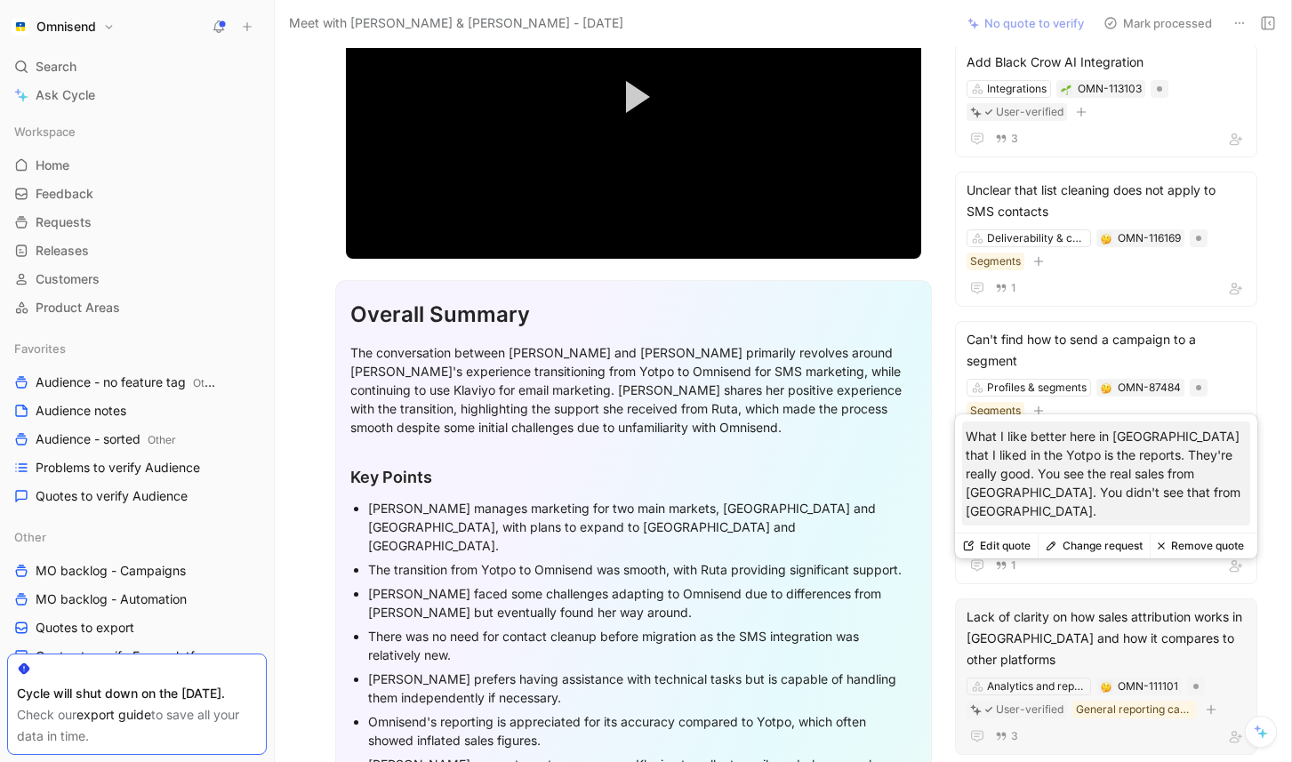
scroll to position [265, 0]
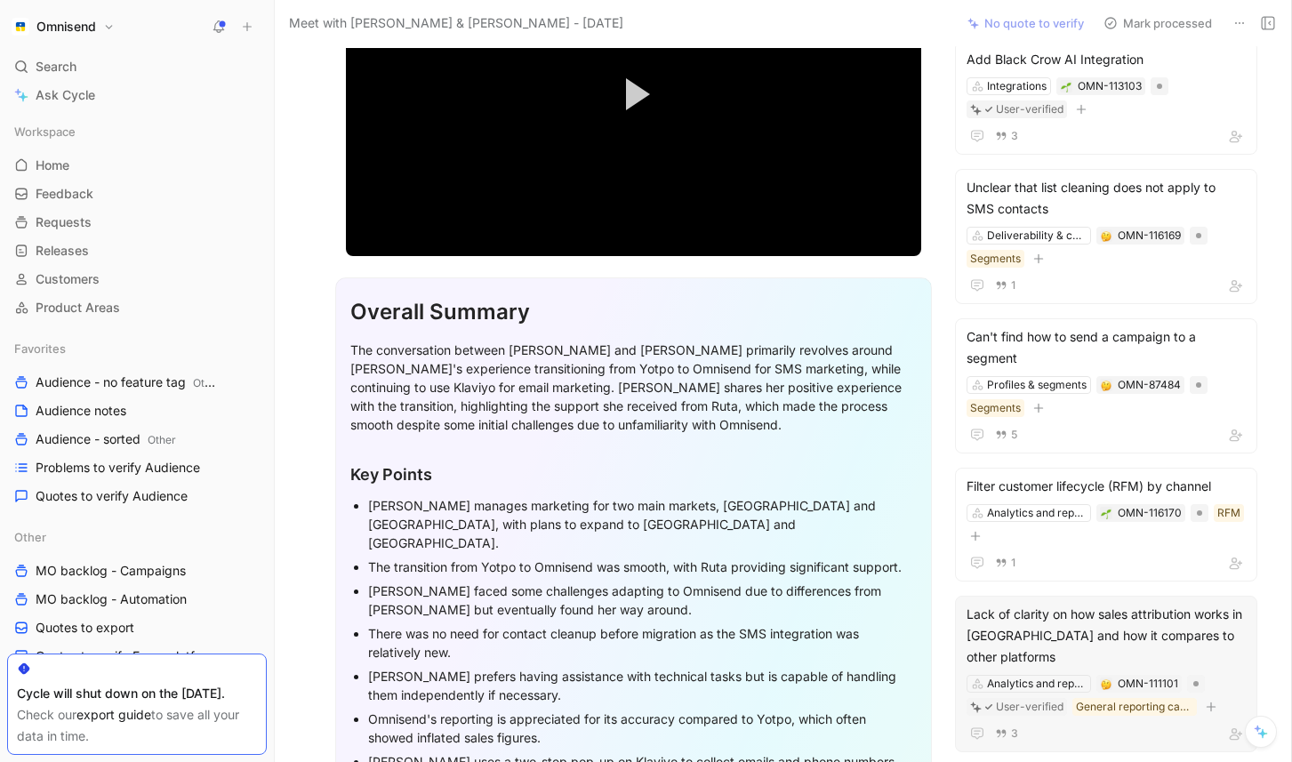
click at [1165, 604] on div "Lack of clarity on how sales attribution works in Omnisend and how it compares …" at bounding box center [1105, 636] width 279 height 64
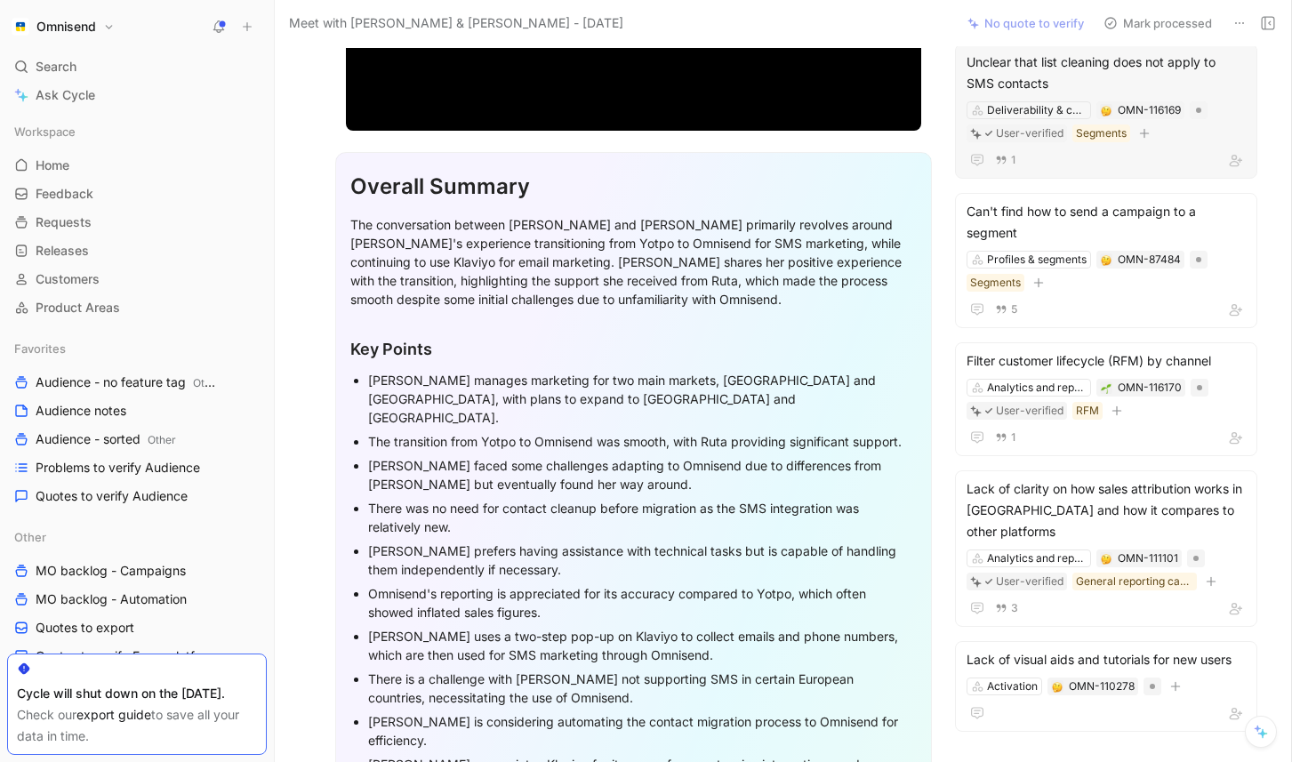
scroll to position [604, 0]
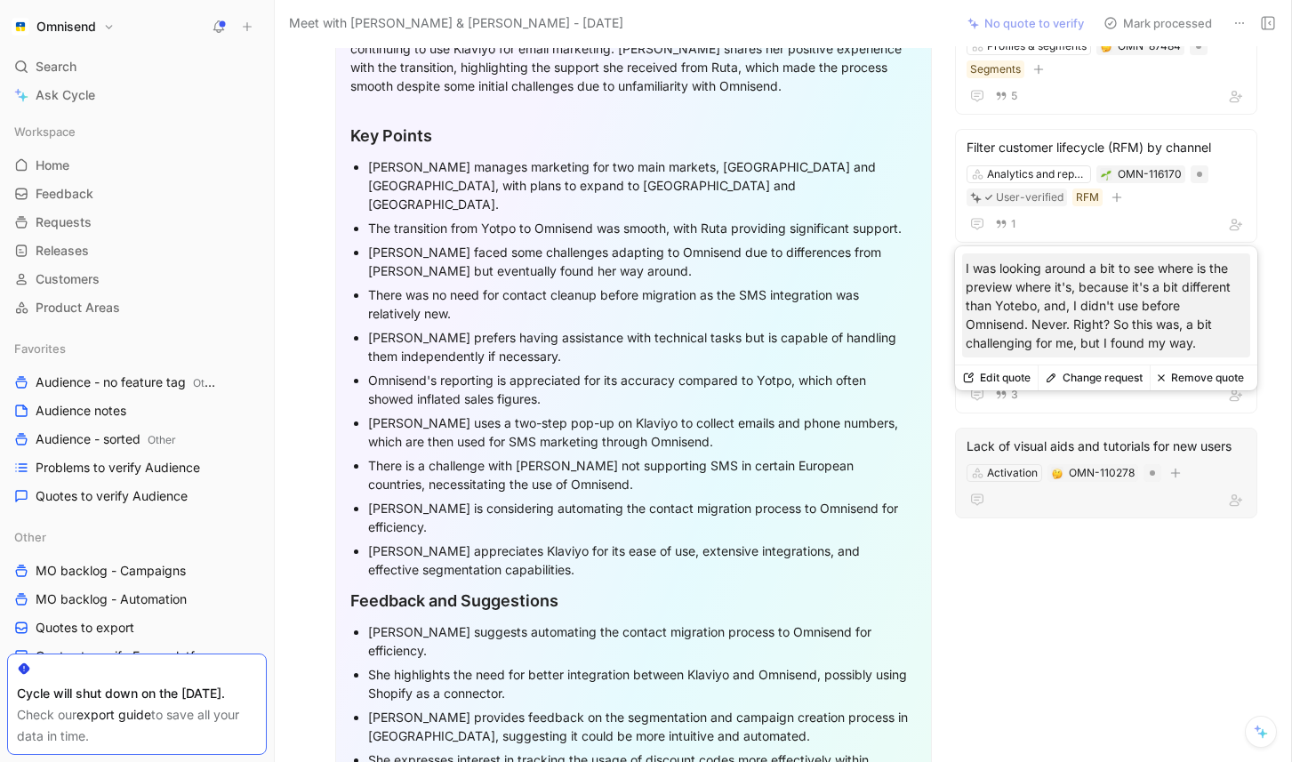
click at [1208, 436] on div "Lack of visual aids and tutorials for new users" at bounding box center [1105, 446] width 279 height 21
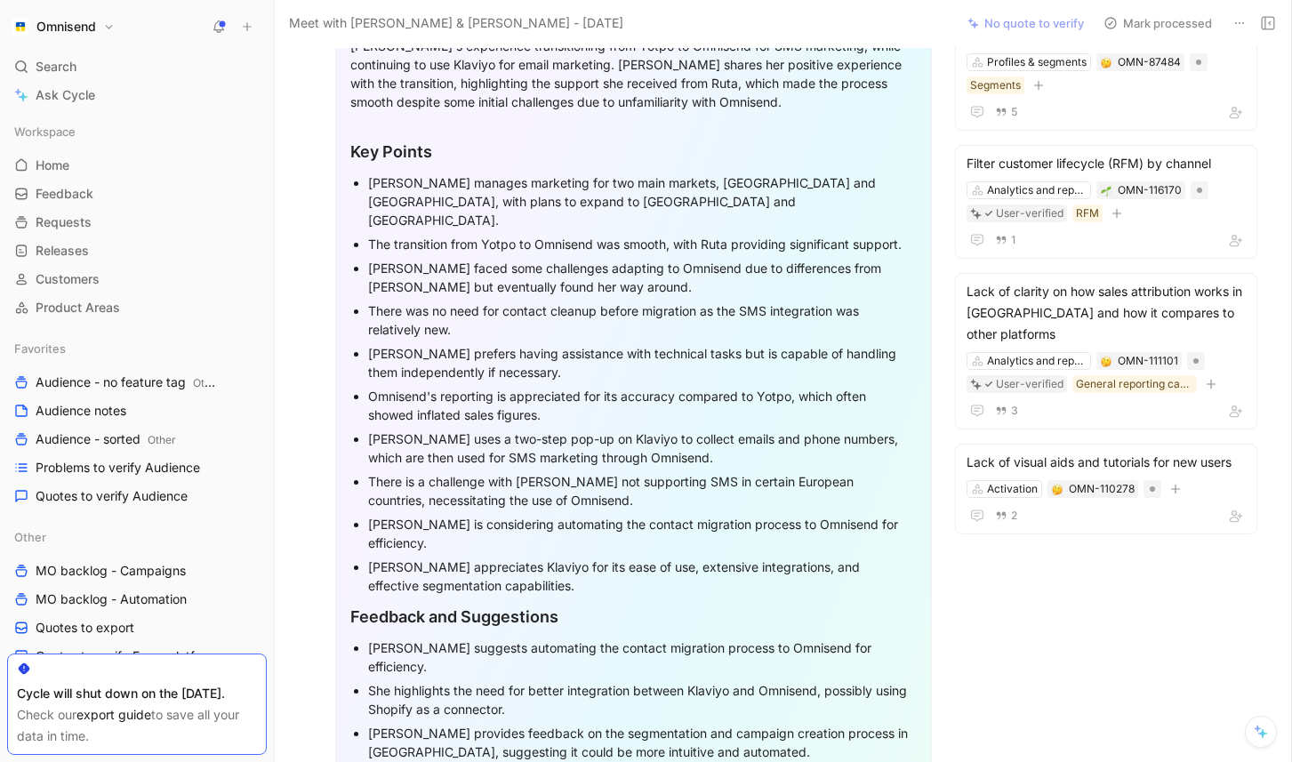
scroll to position [587, 0]
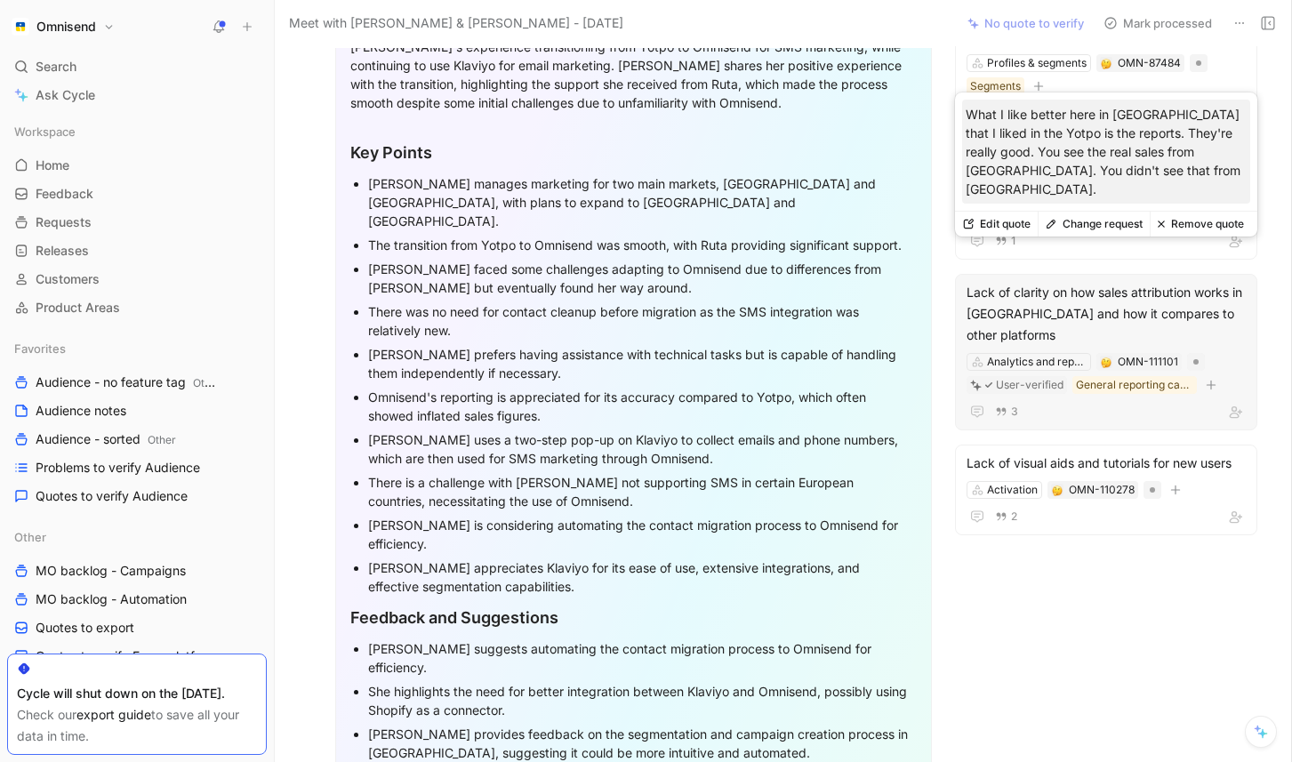
click at [1200, 218] on button "Remove quote" at bounding box center [1199, 224] width 101 height 25
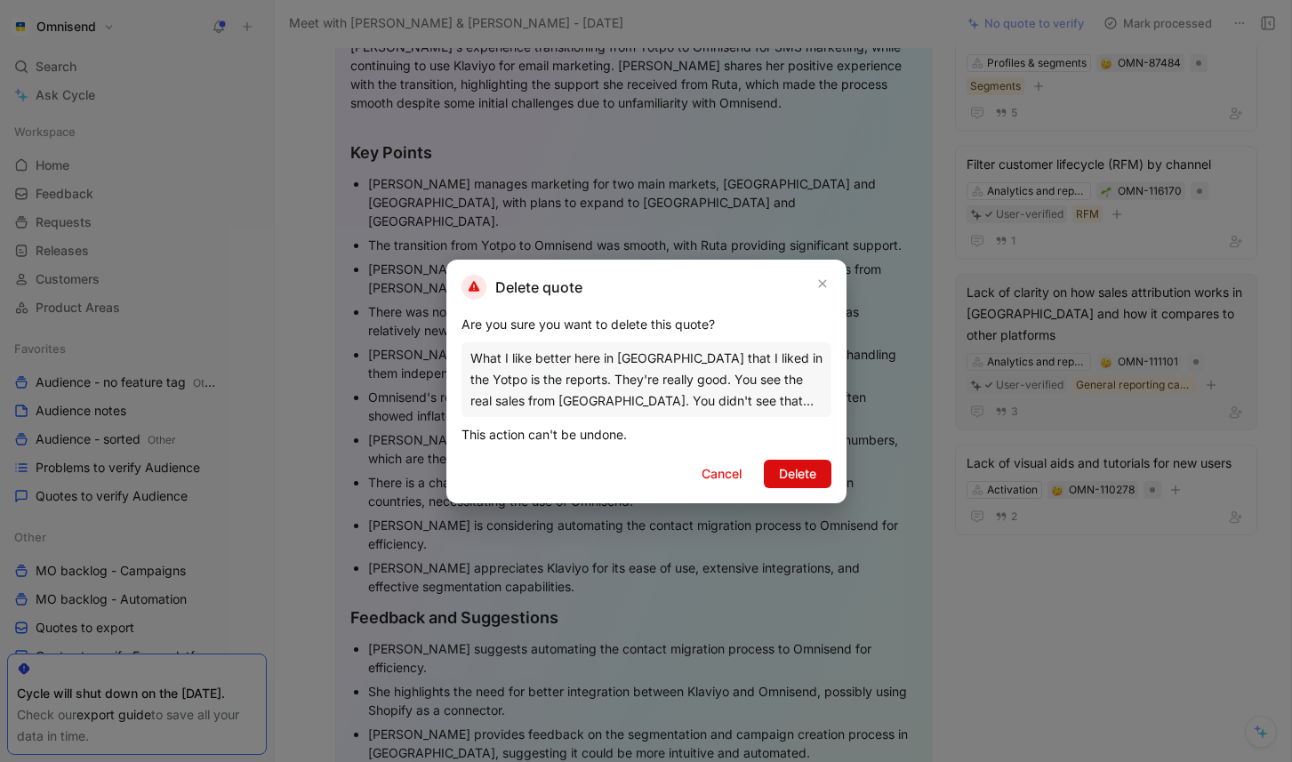
click at [808, 463] on span "Delete" at bounding box center [797, 473] width 37 height 21
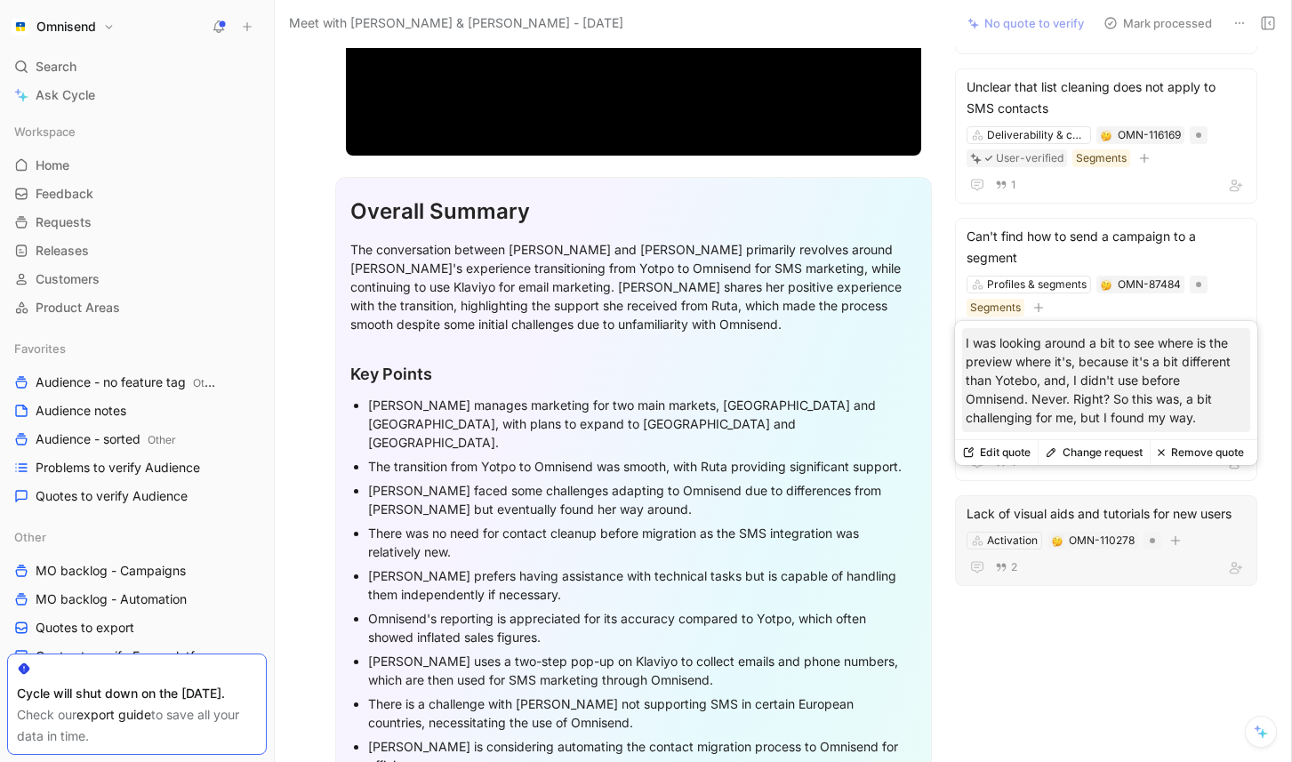
scroll to position [357, 0]
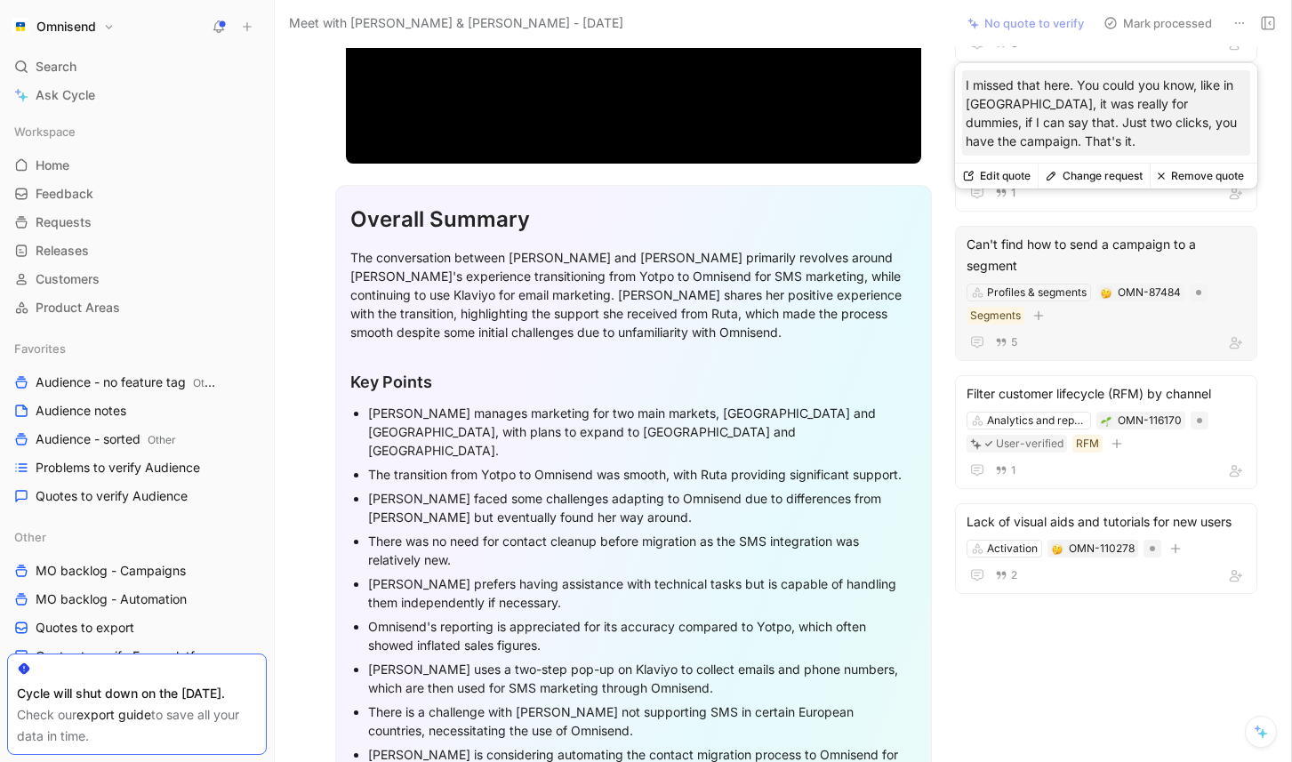
click at [1113, 332] on div "5" at bounding box center [1105, 342] width 279 height 21
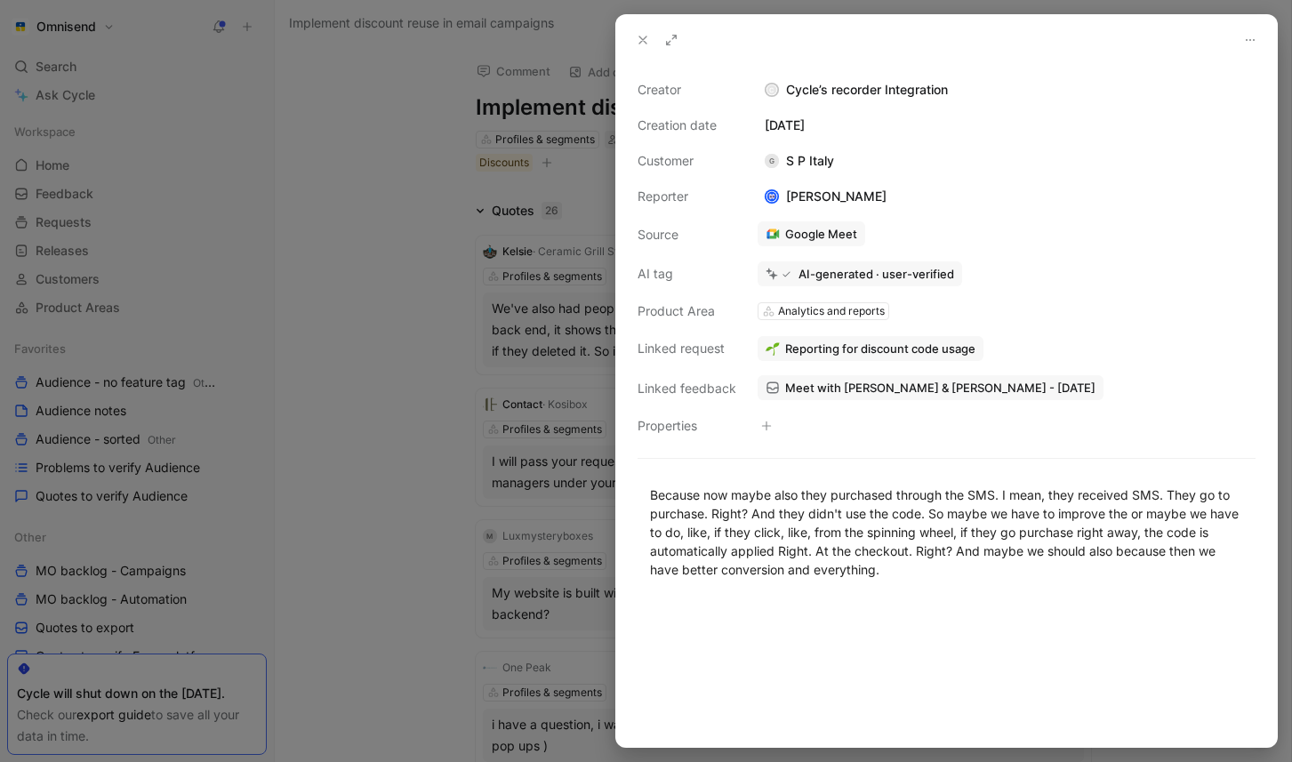
click at [646, 47] on button at bounding box center [642, 40] width 25 height 25
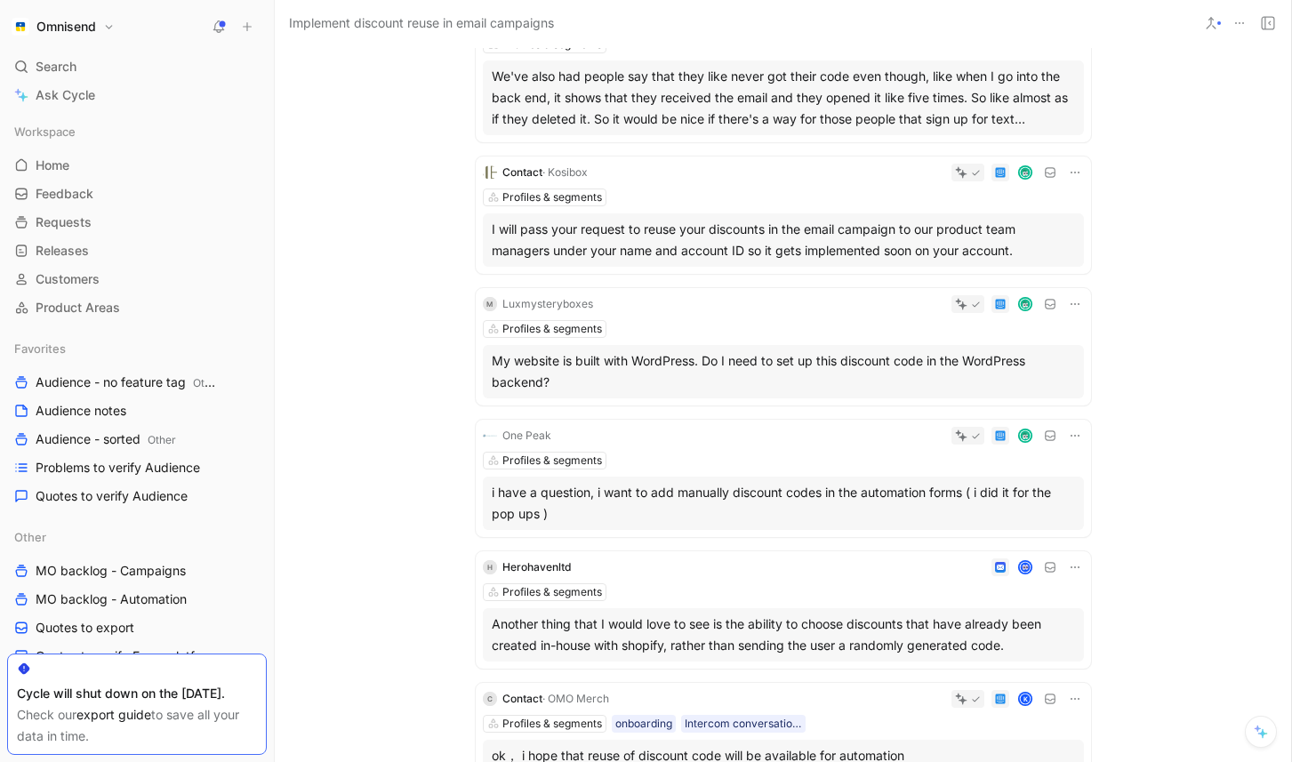
scroll to position [285, 0]
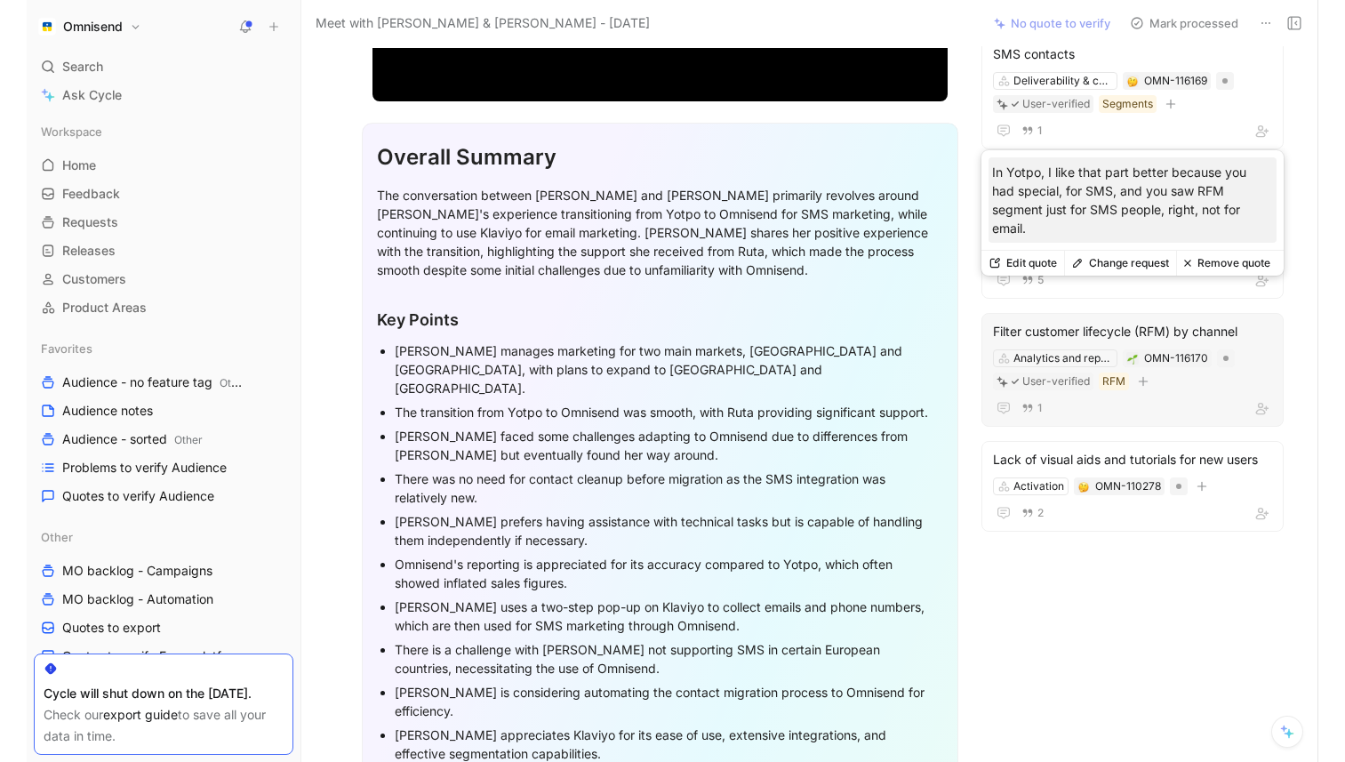
scroll to position [354, 0]
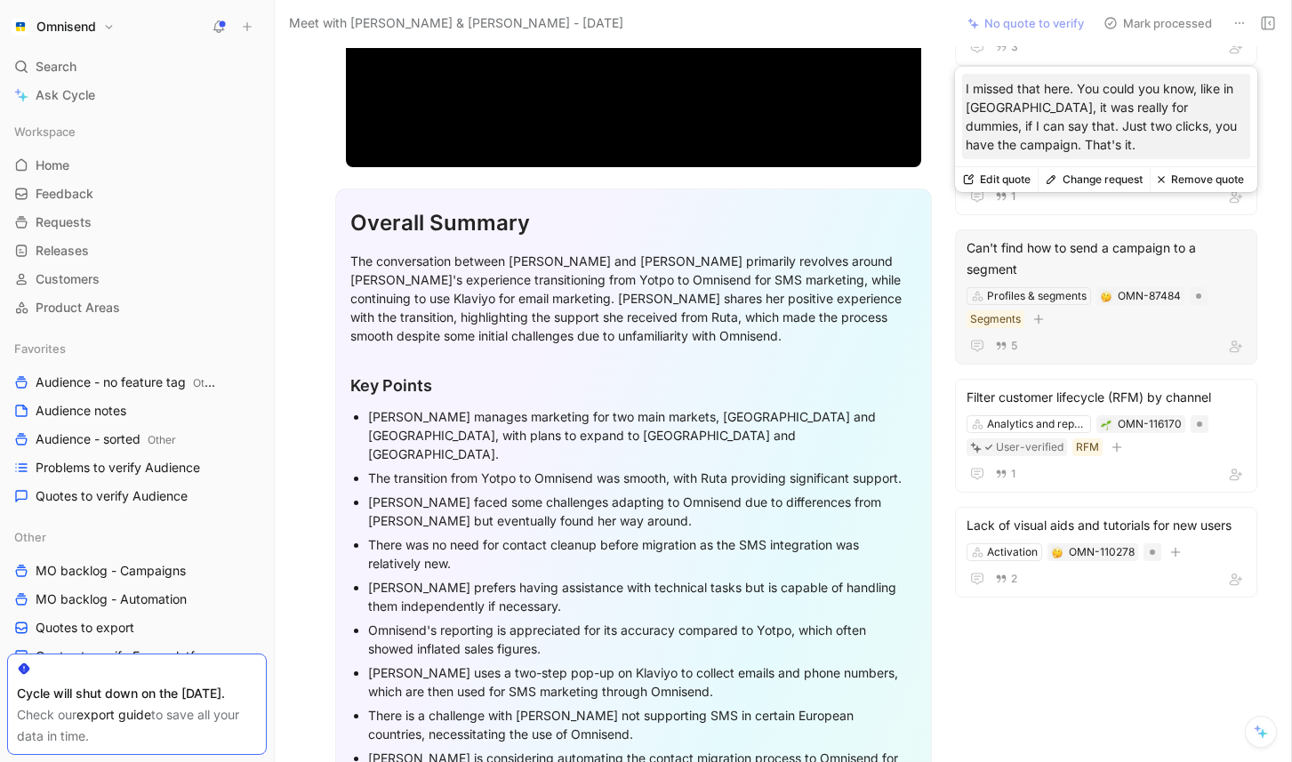
click at [1105, 182] on button "Change request" at bounding box center [1093, 179] width 112 height 25
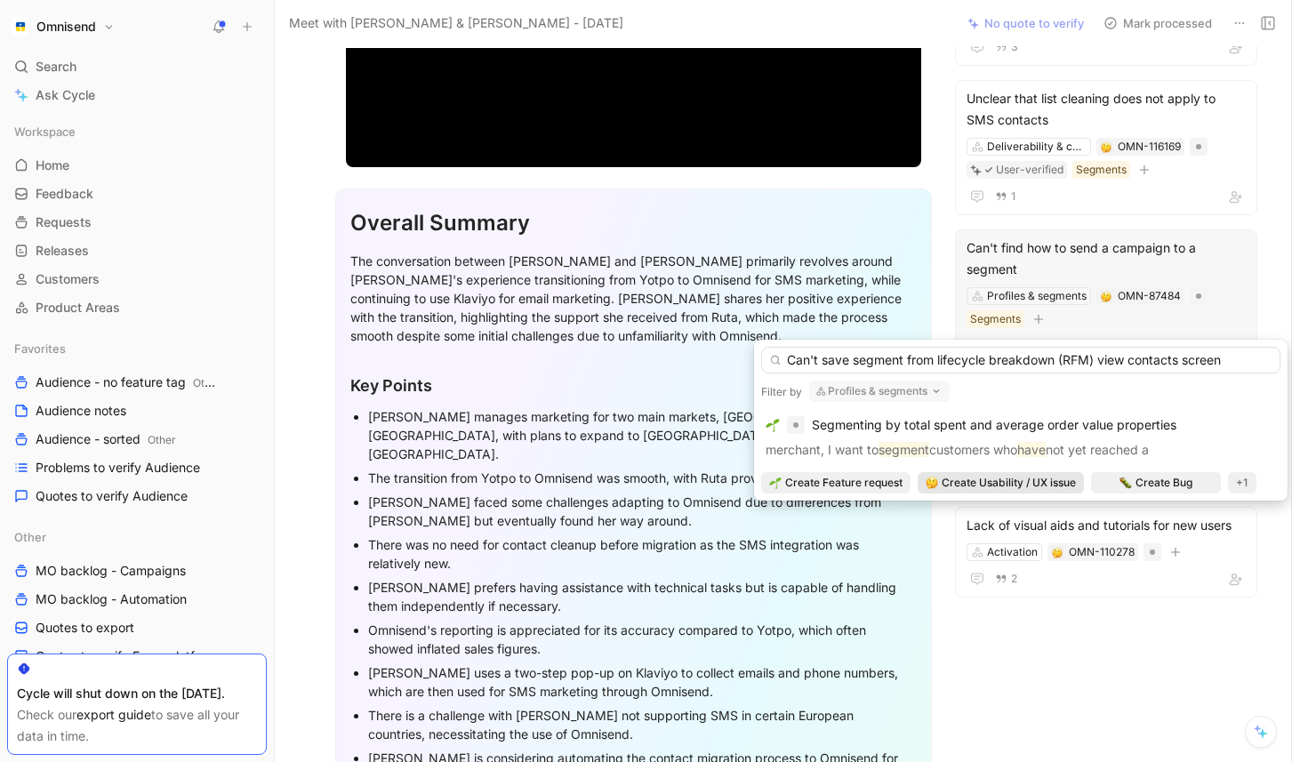
type input "Can't save segment from lifecycle breakdown (RFM) view contacts screen"
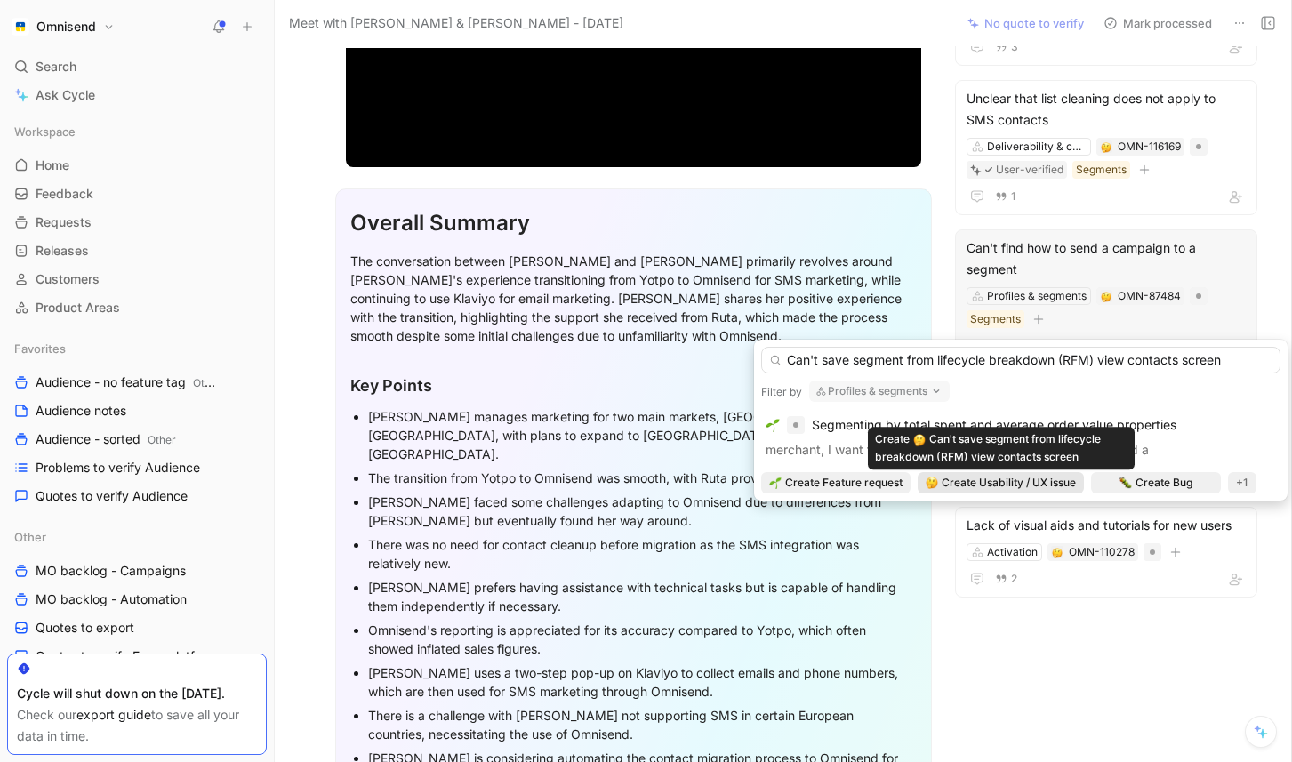
click at [981, 481] on span "Create Usability / UX issue" at bounding box center [1008, 483] width 134 height 18
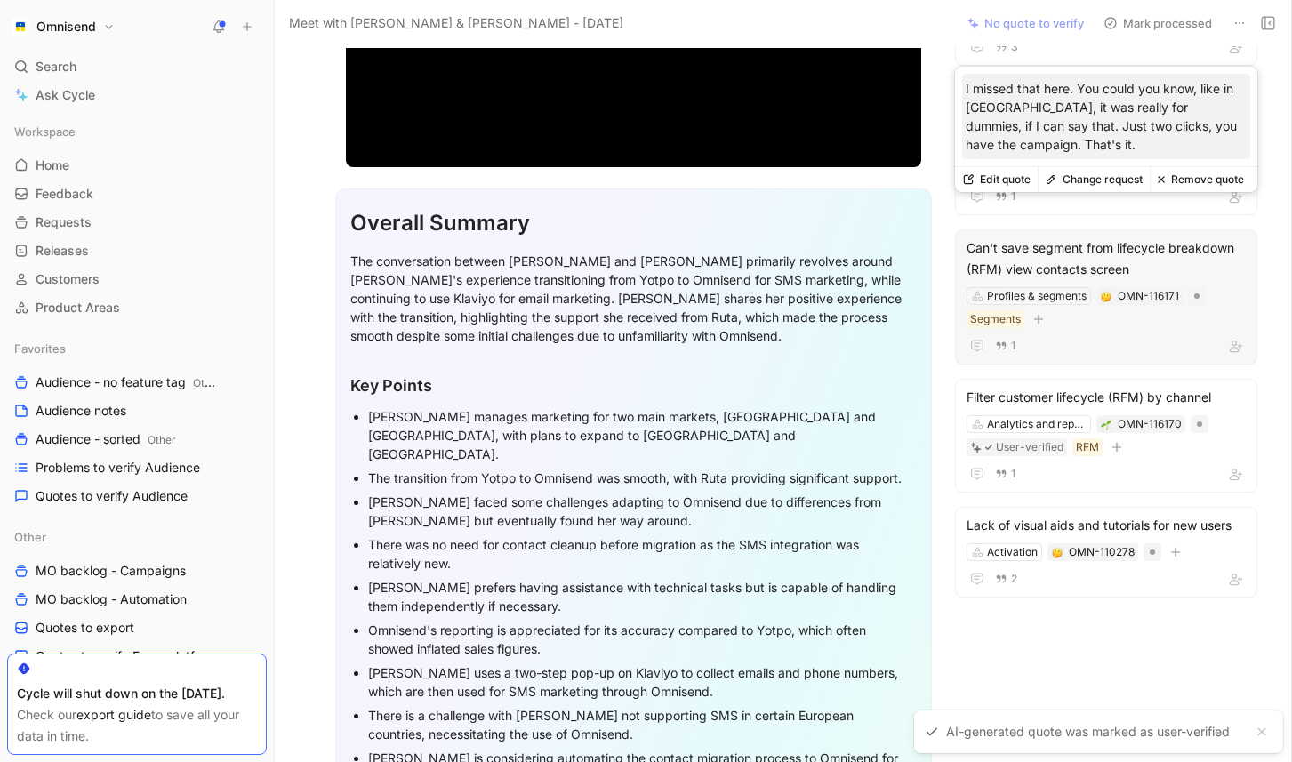
click at [1005, 178] on button "Edit quote" at bounding box center [996, 179] width 83 height 25
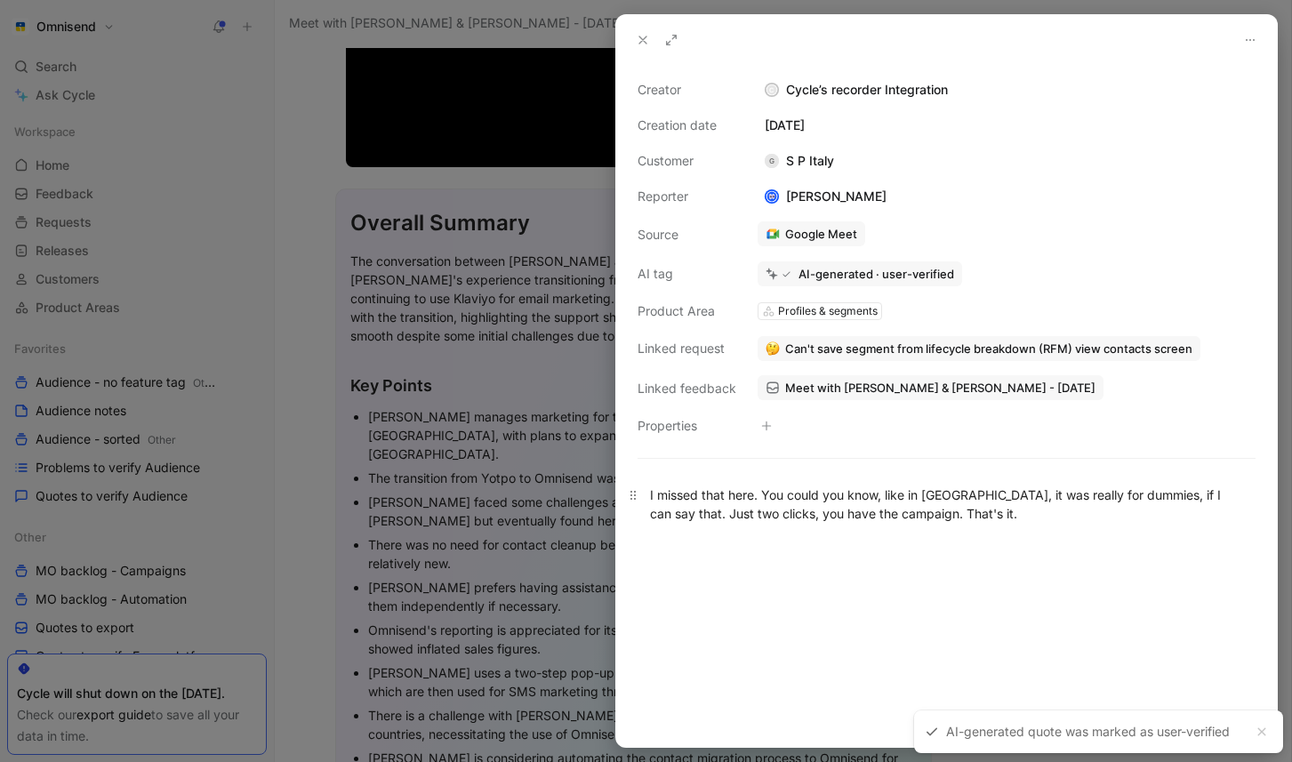
click at [976, 525] on p "I missed that here. You could you know, like in Yotpo, it was really for dummie…" at bounding box center [946, 504] width 661 height 48
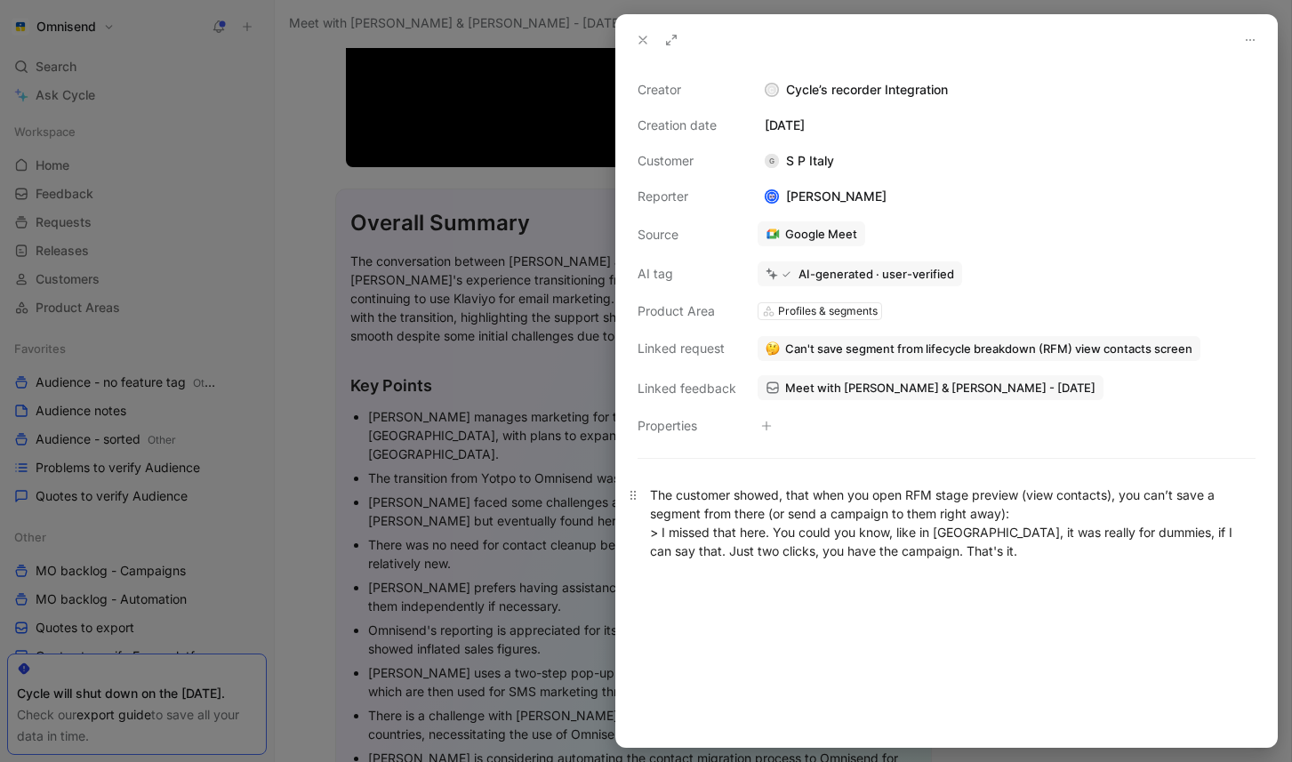
click at [1024, 550] on div "The customer showed, that when you open RFM stage preview (view contacts), you …" at bounding box center [946, 522] width 593 height 75
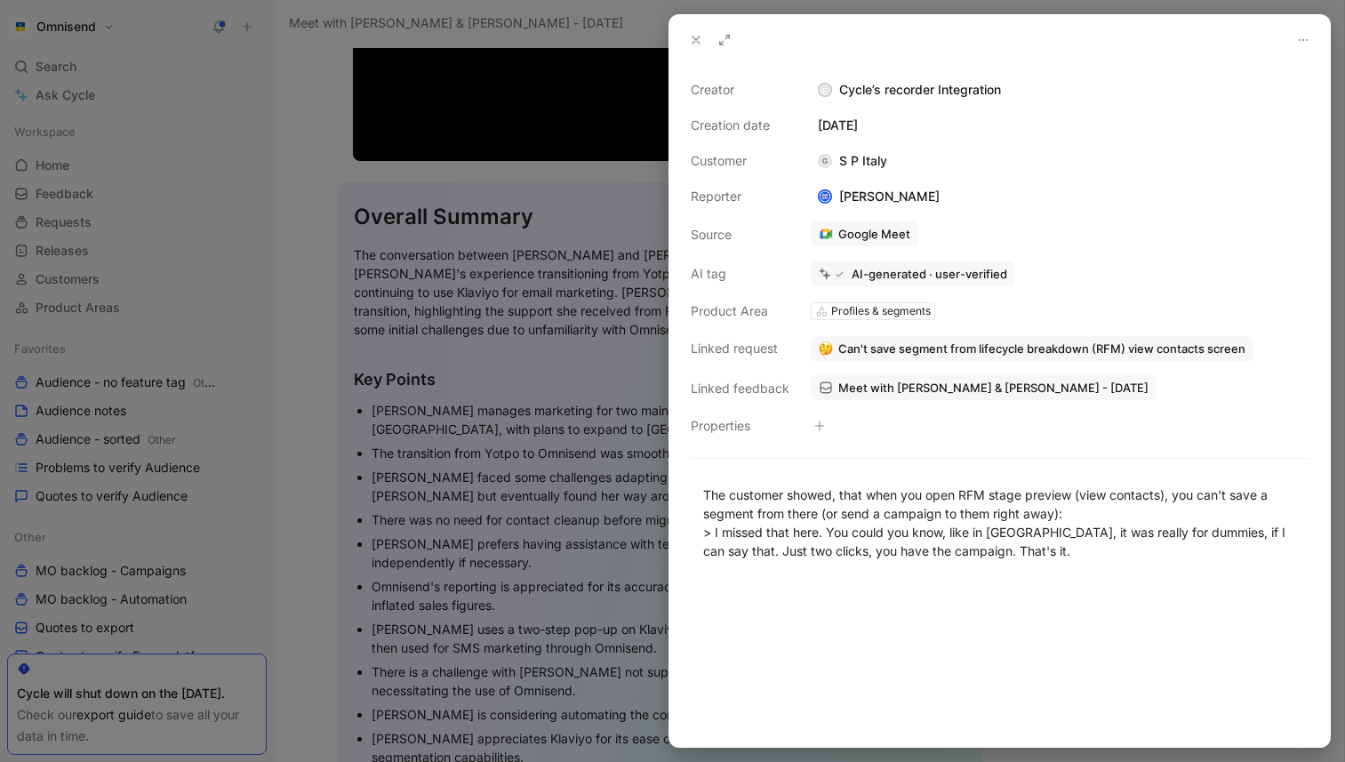
click at [997, 347] on span "Can't save segment from lifecycle breakdown (RFM) view contacts screen" at bounding box center [1041, 348] width 407 height 16
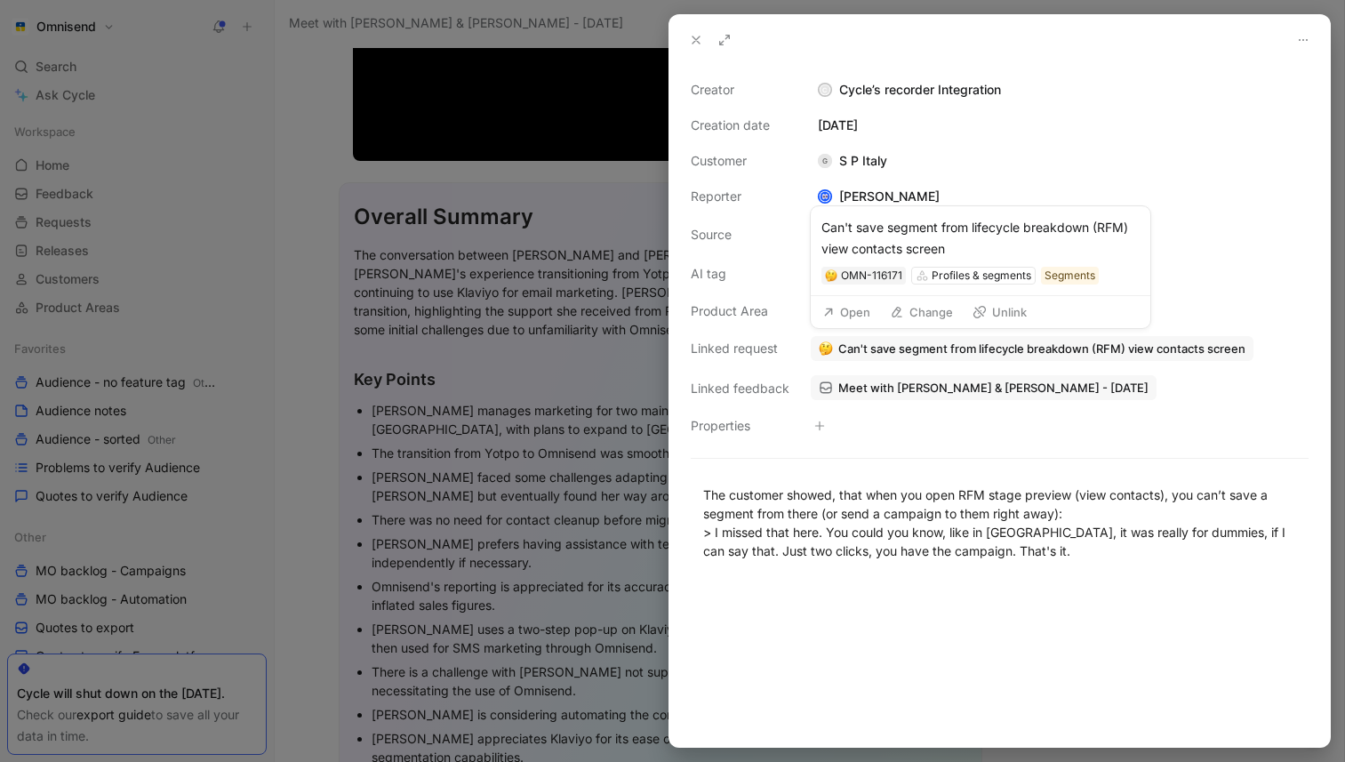
click at [865, 310] on button "Open" at bounding box center [846, 312] width 64 height 25
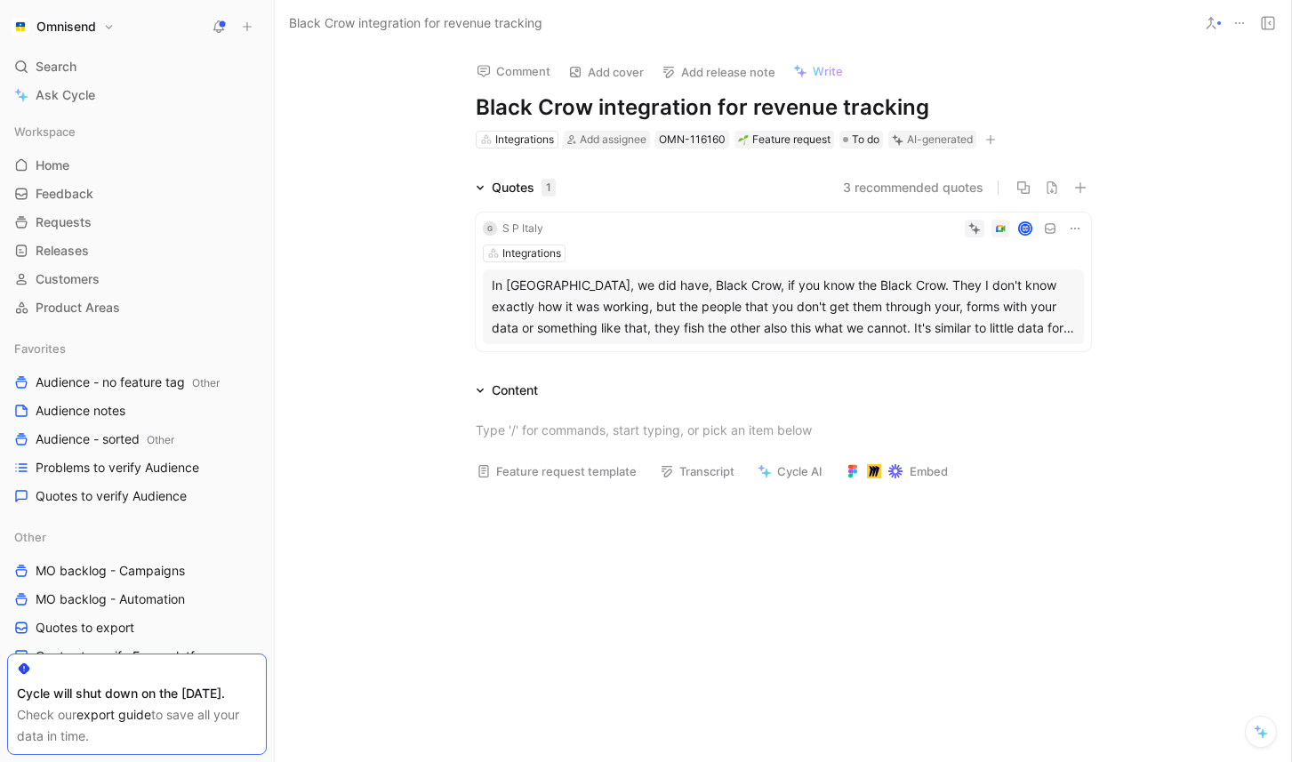
click at [748, 276] on div "In Yotpo, we did have, Black Crow, if you know the Black Crow. They I don't kno…" at bounding box center [783, 307] width 583 height 64
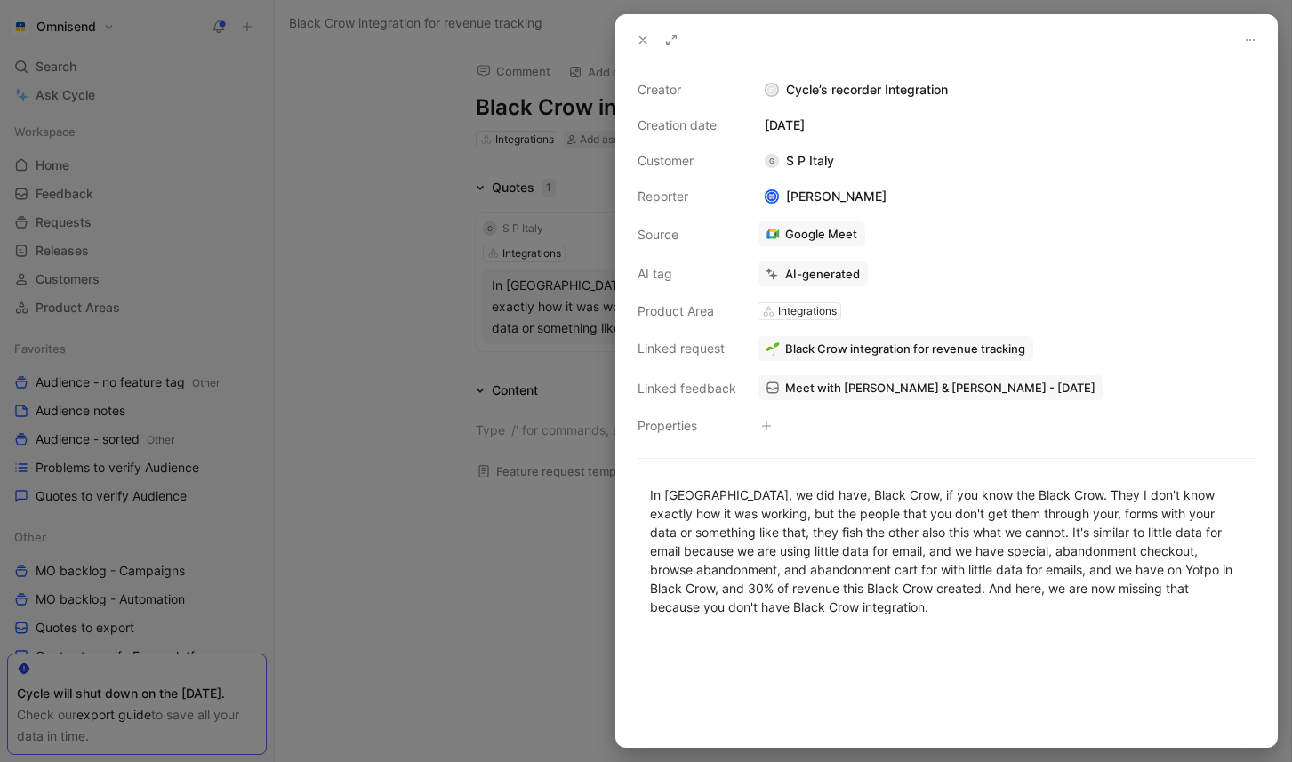
click at [903, 343] on span "Black Crow integration for revenue tracking" at bounding box center [905, 348] width 240 height 16
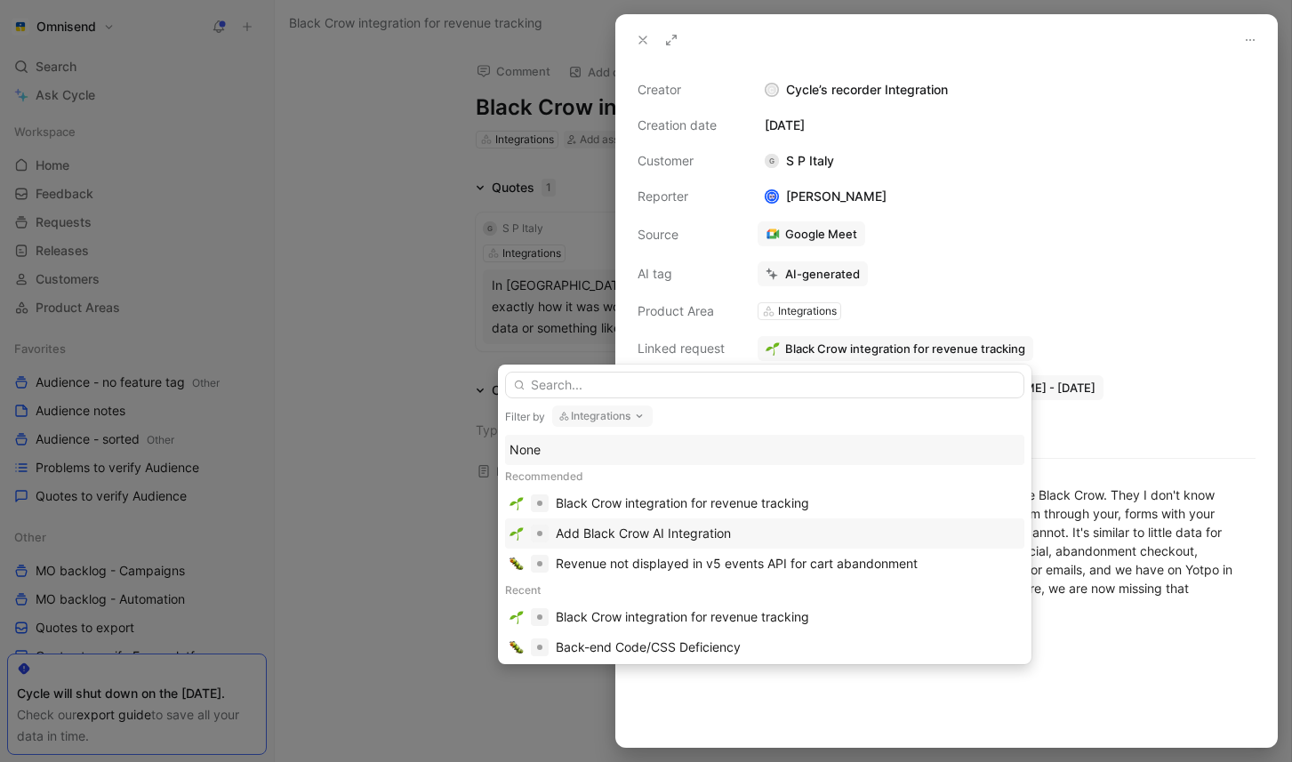
click at [699, 529] on div "Add Black Crow AI Integration" at bounding box center [643, 533] width 175 height 21
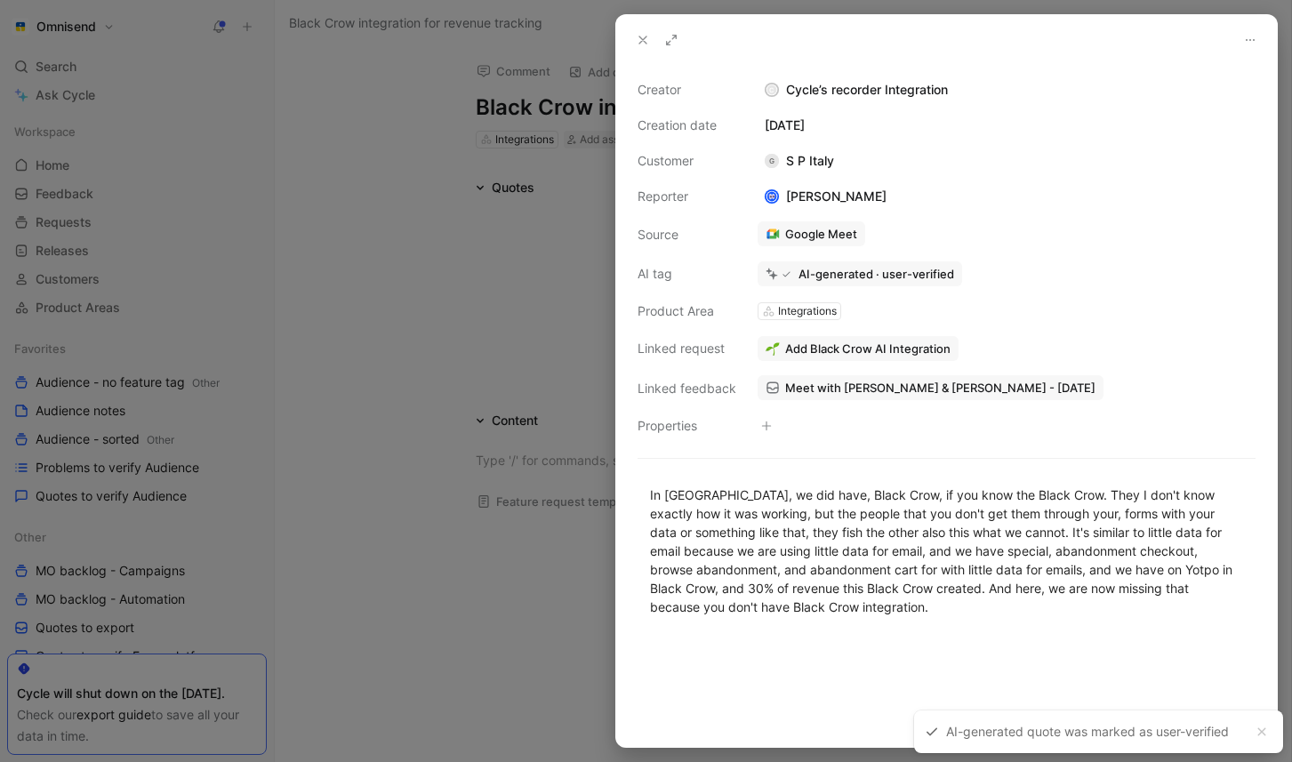
click at [639, 40] on icon at bounding box center [643, 40] width 14 height 14
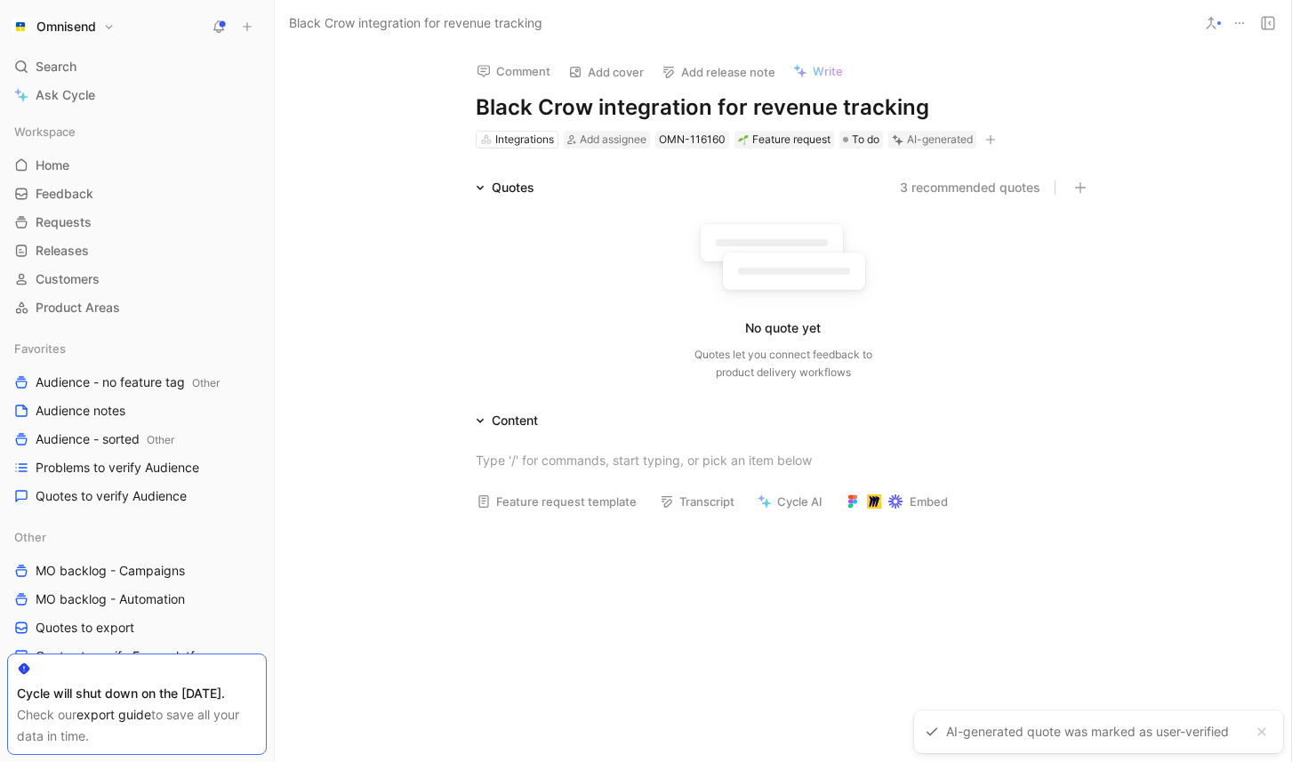
click at [1236, 28] on icon at bounding box center [1239, 23] width 14 height 14
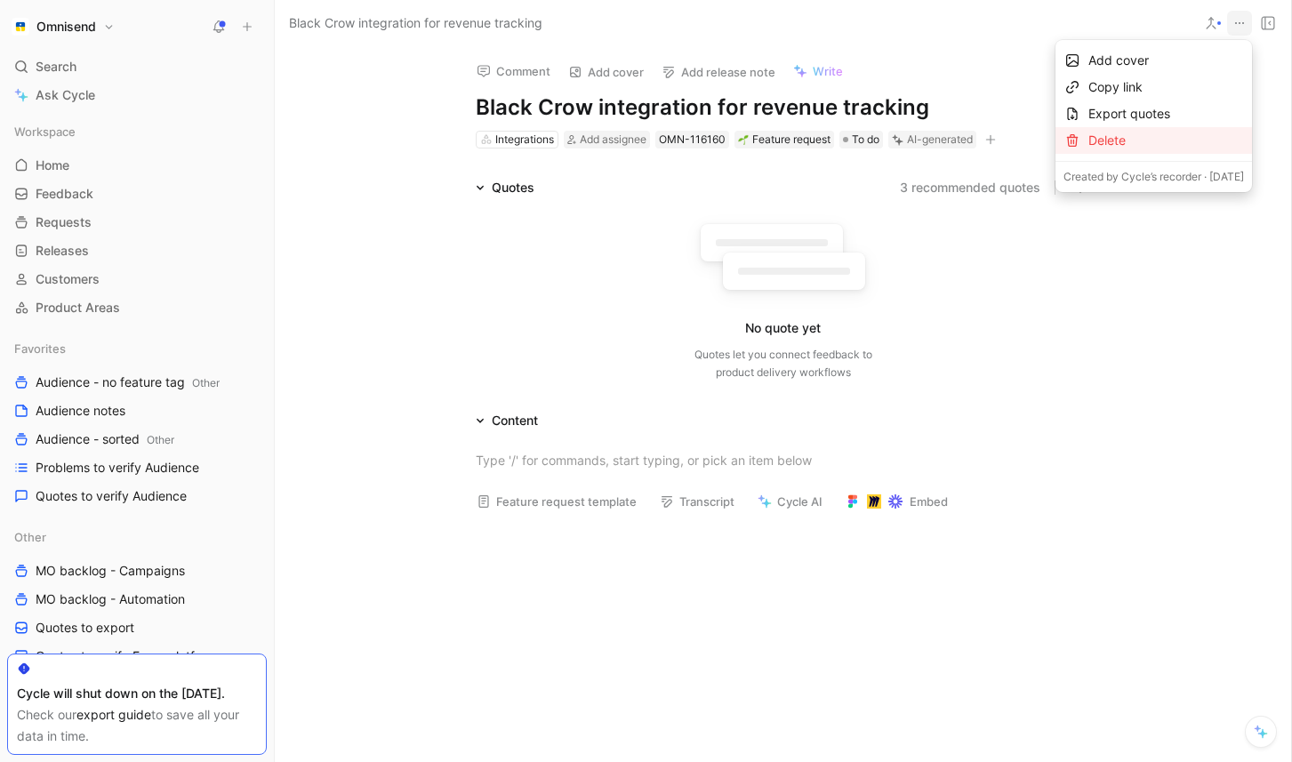
click at [1146, 140] on div "Delete" at bounding box center [1166, 140] width 156 height 21
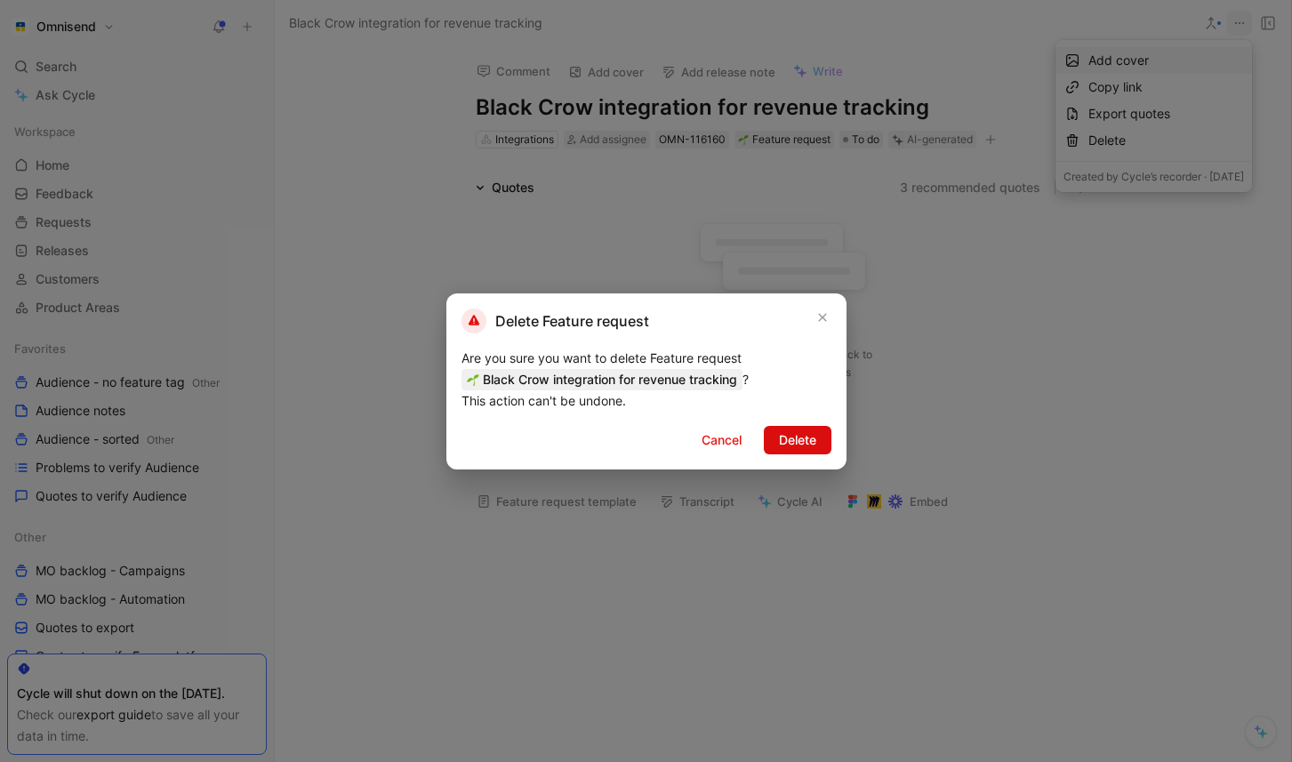
click at [808, 445] on span "Delete" at bounding box center [797, 439] width 37 height 21
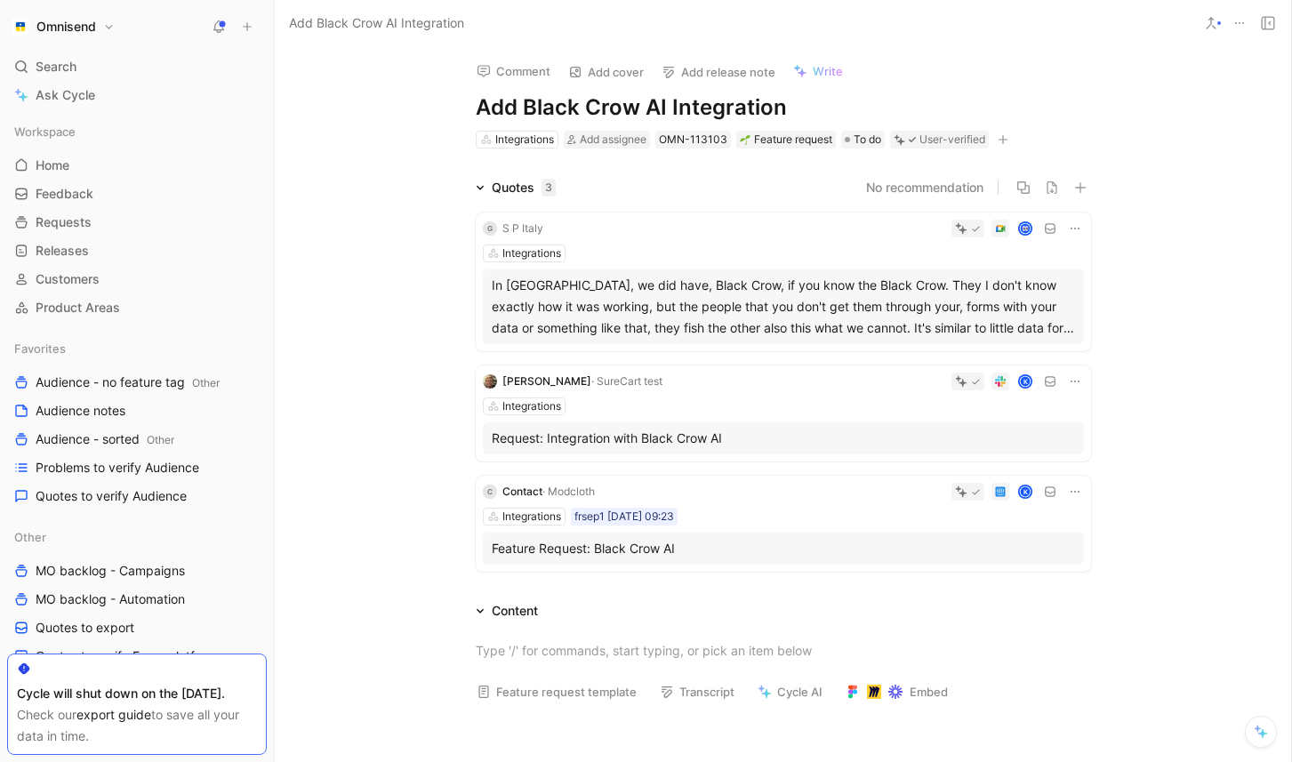
click at [413, 244] on div "Quotes 3 No recommendation G S P Italy Integrations In Yotpo, we did have, Blac…" at bounding box center [783, 378] width 1016 height 402
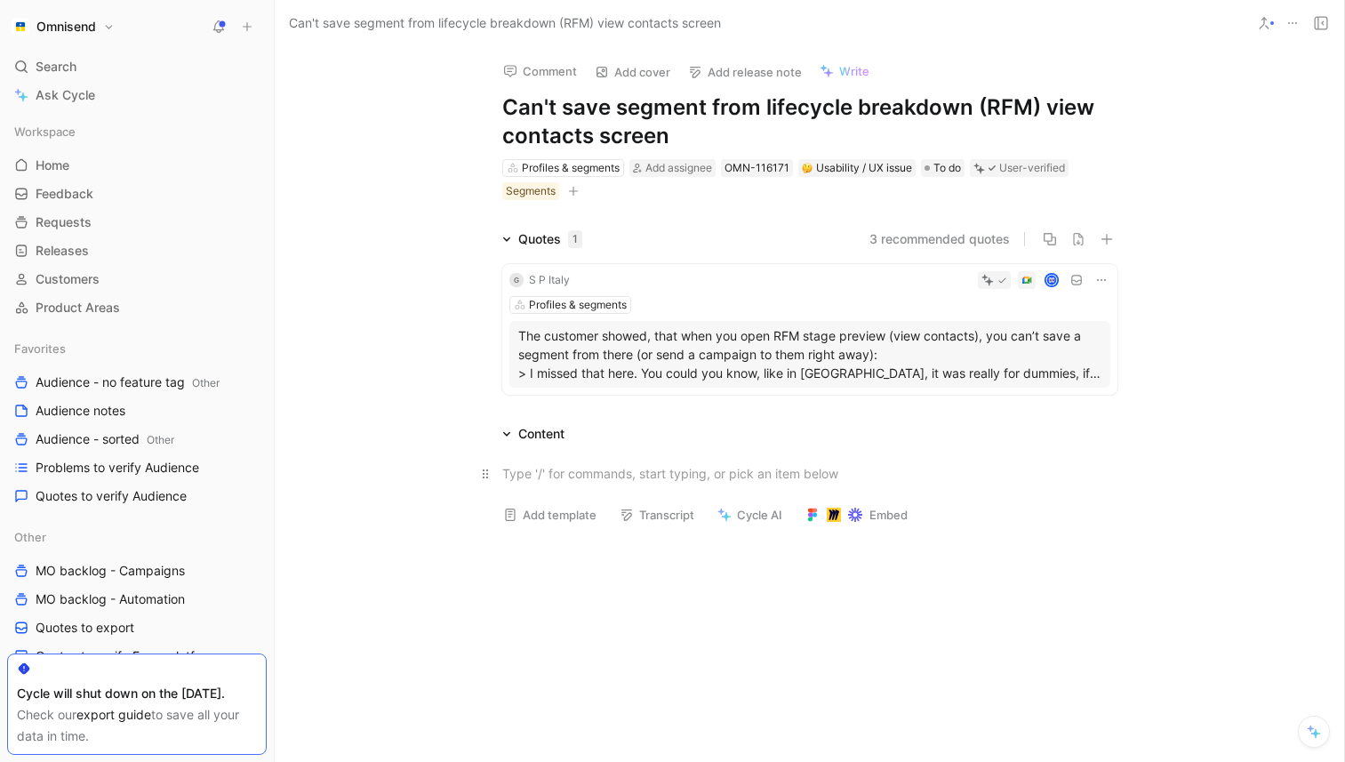
click at [573, 467] on div at bounding box center [809, 473] width 615 height 19
click at [629, 445] on div at bounding box center [809, 486] width 1069 height 84
click at [900, 514] on div at bounding box center [809, 502] width 615 height 24
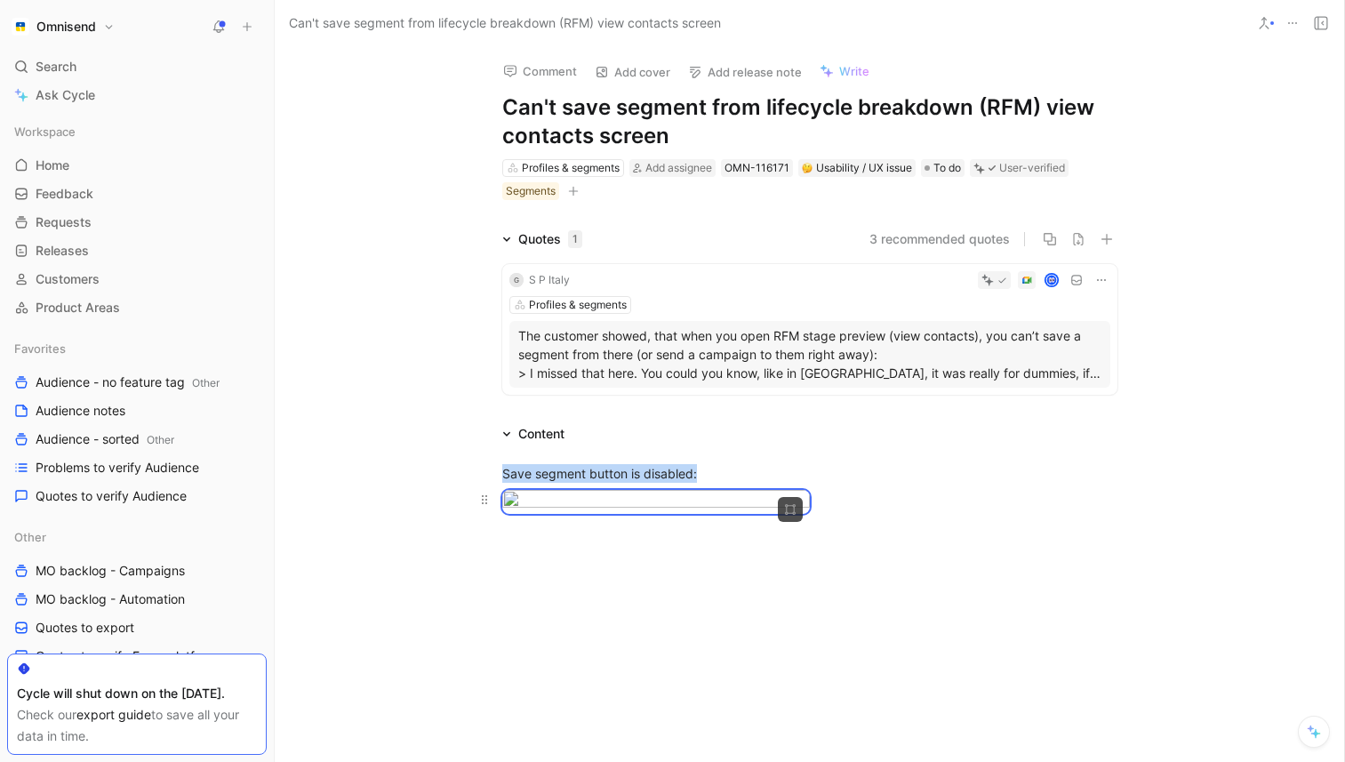
click at [900, 514] on div at bounding box center [809, 502] width 615 height 24
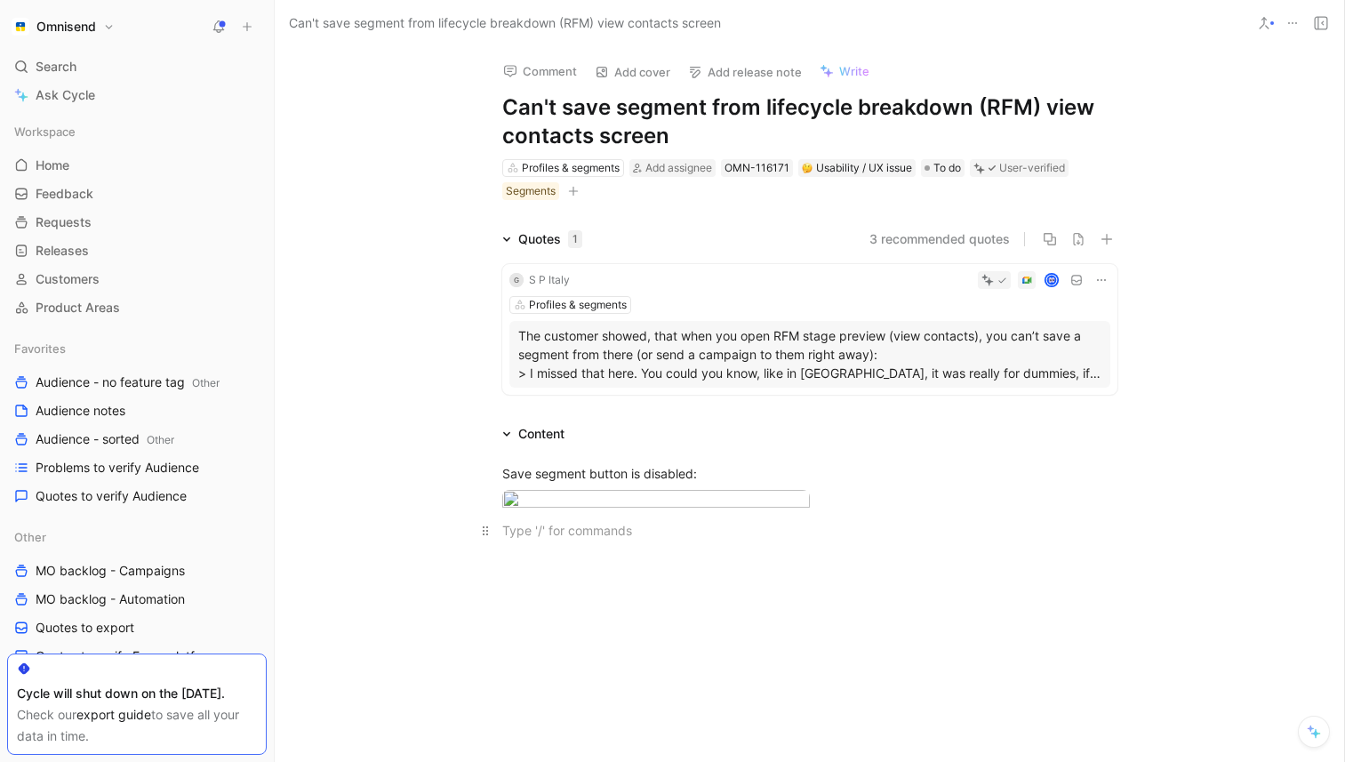
click at [764, 545] on p at bounding box center [809, 530] width 683 height 29
